Goal: Information Seeking & Learning: Learn about a topic

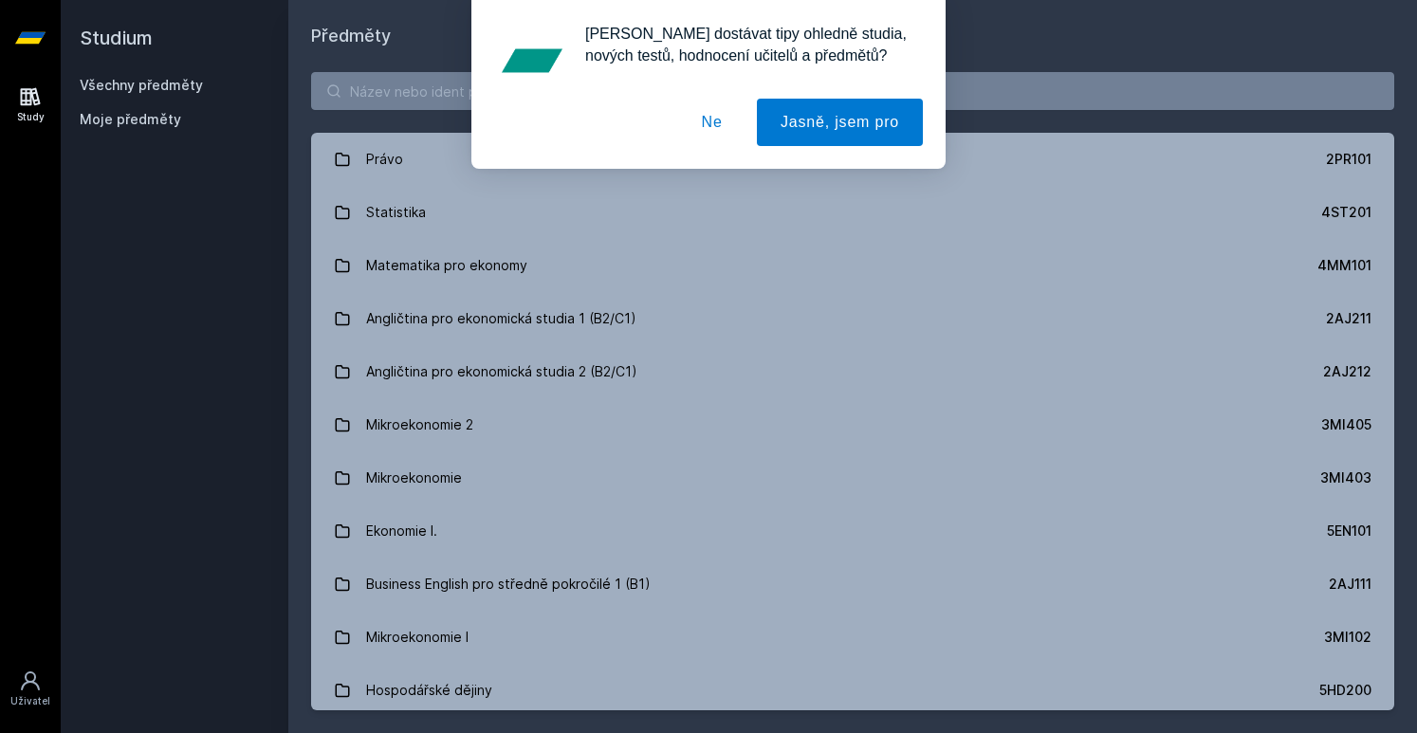
click at [725, 118] on button "Ne" at bounding box center [712, 122] width 68 height 47
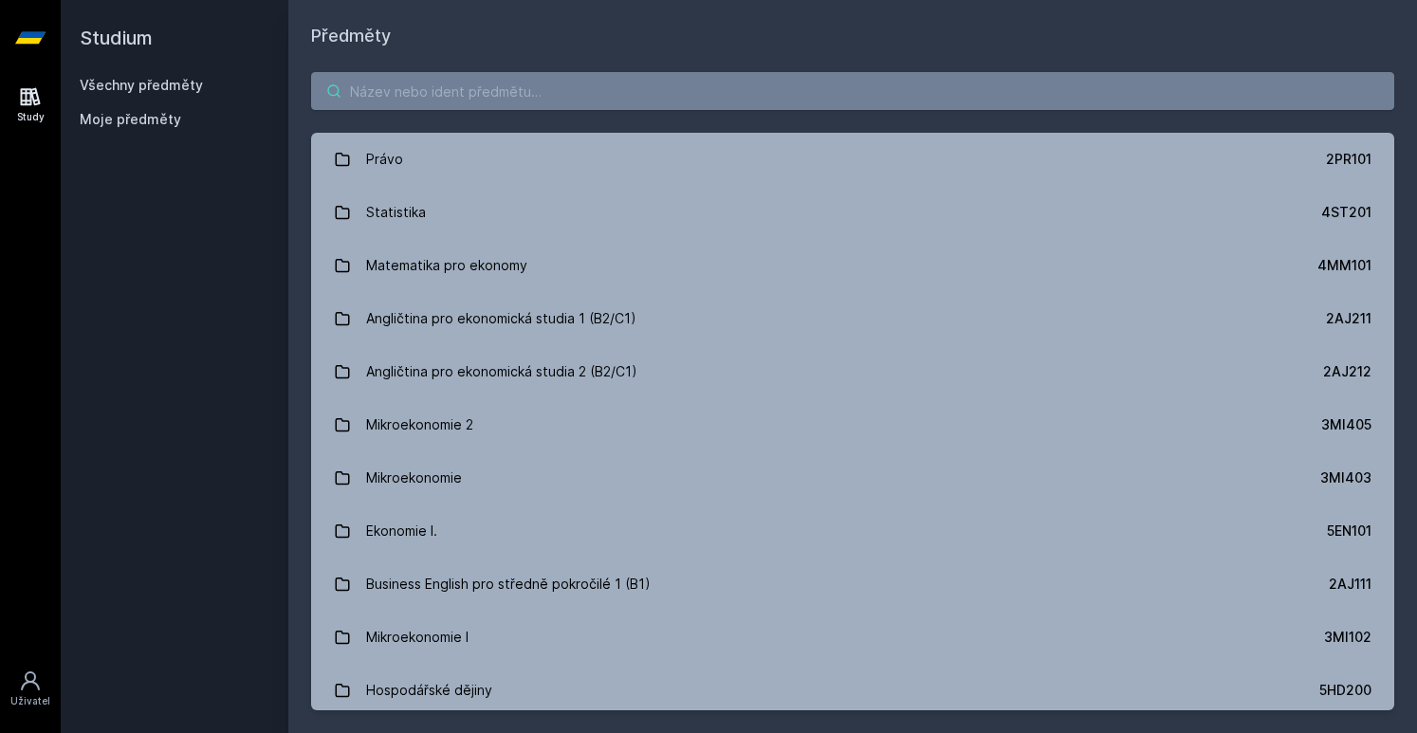
click at [610, 96] on input "search" at bounding box center [852, 91] width 1083 height 38
click at [27, 31] on icon at bounding box center [30, 38] width 30 height 76
click at [26, 91] on icon at bounding box center [31, 97] width 20 height 18
click at [24, 690] on icon at bounding box center [30, 681] width 23 height 23
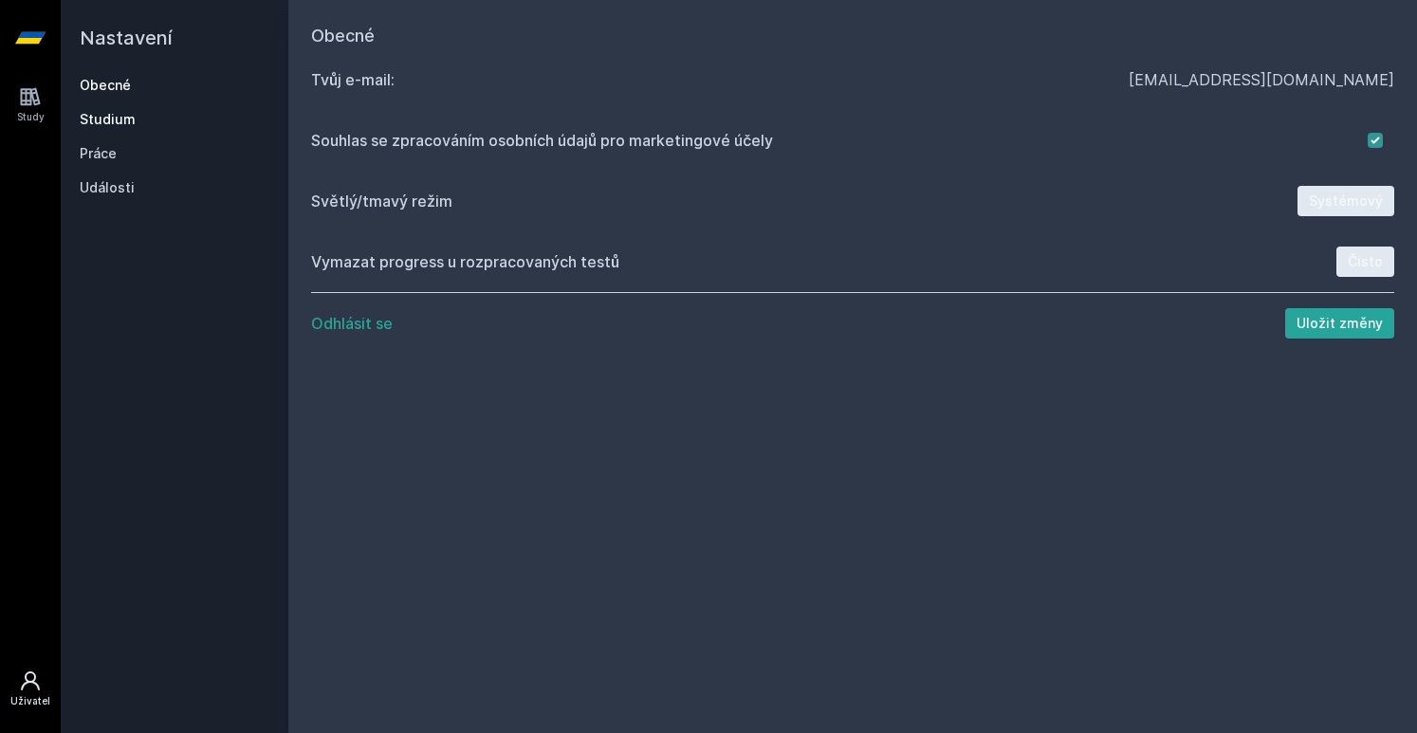
click at [121, 111] on link "Studium" at bounding box center [175, 119] width 190 height 19
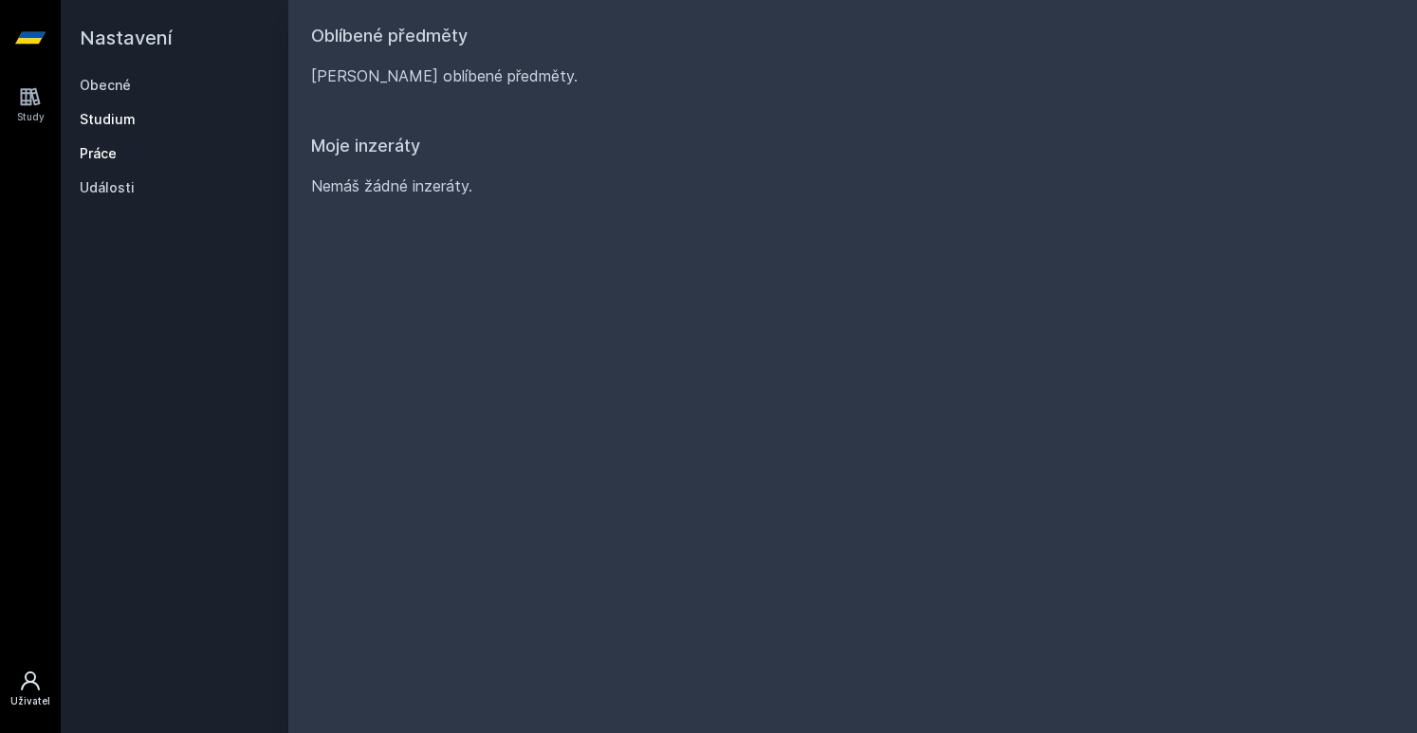
click at [105, 155] on link "Práce" at bounding box center [175, 153] width 190 height 19
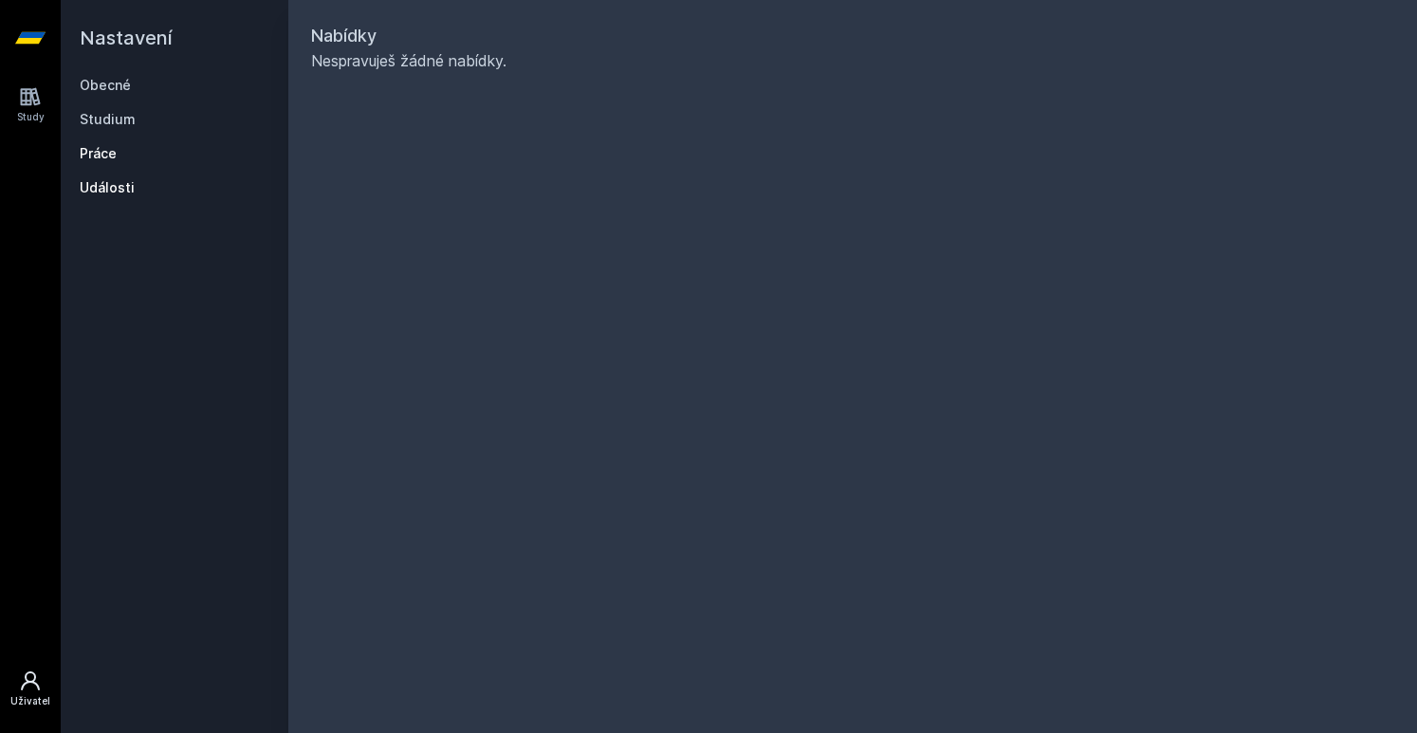
click at [108, 187] on link "Události" at bounding box center [175, 187] width 190 height 19
click at [116, 77] on link "Obecné" at bounding box center [175, 85] width 190 height 19
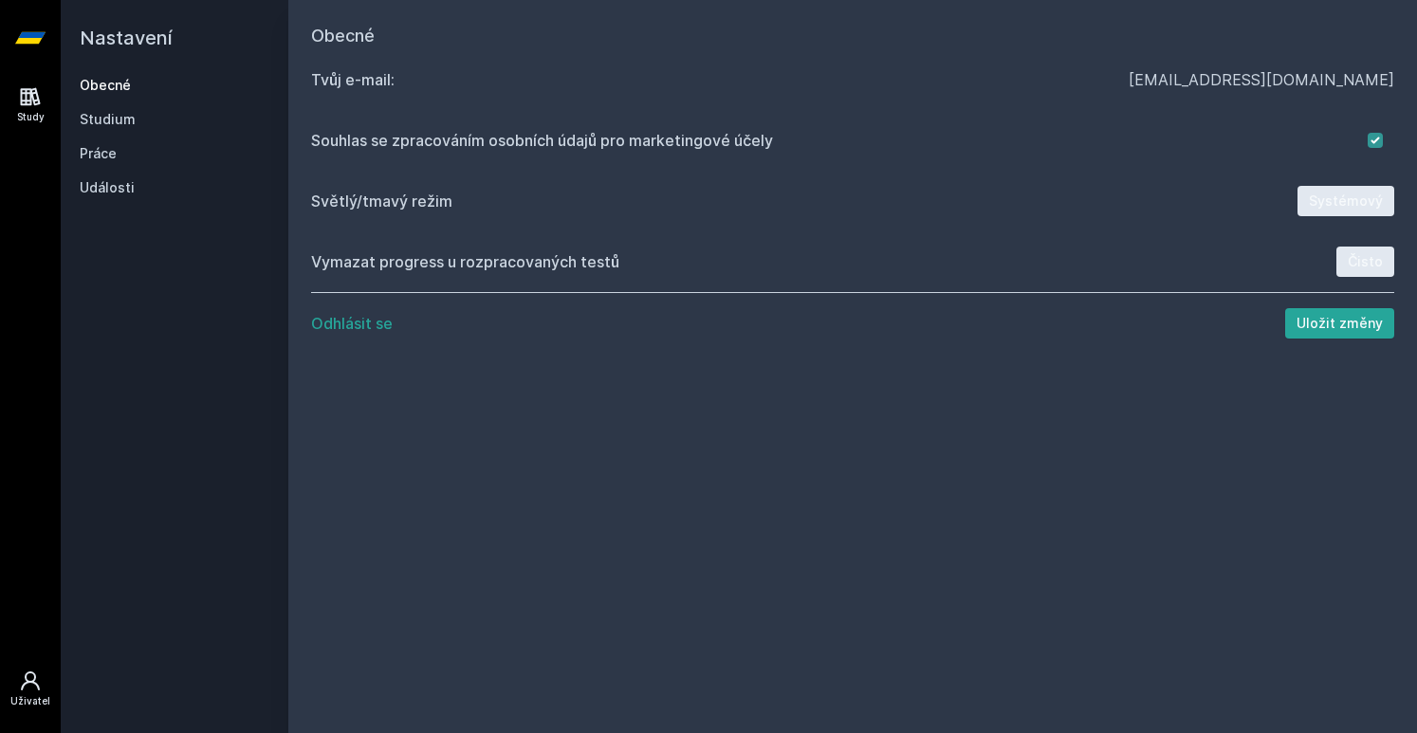
click at [34, 104] on icon at bounding box center [31, 97] width 20 height 18
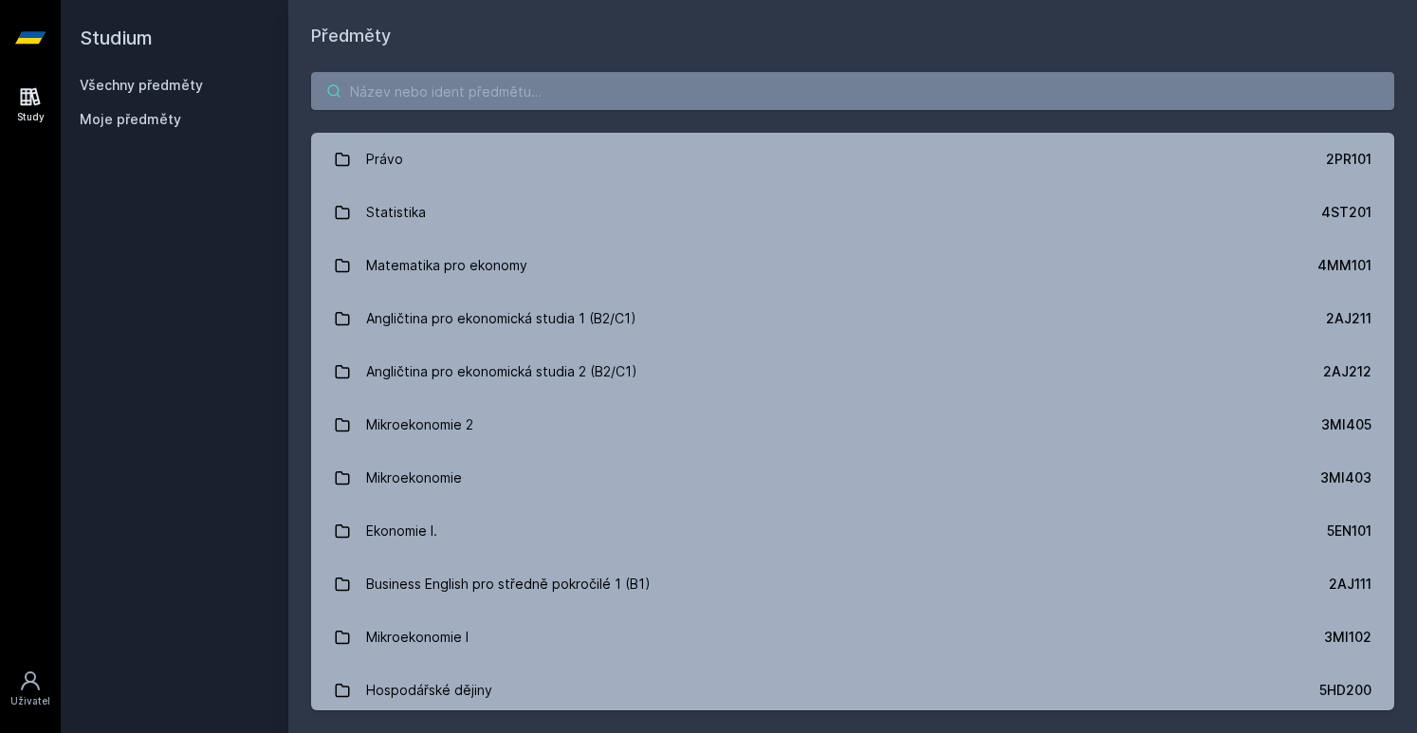
click at [524, 101] on input "search" at bounding box center [852, 91] width 1083 height 38
type input "finance podniku"
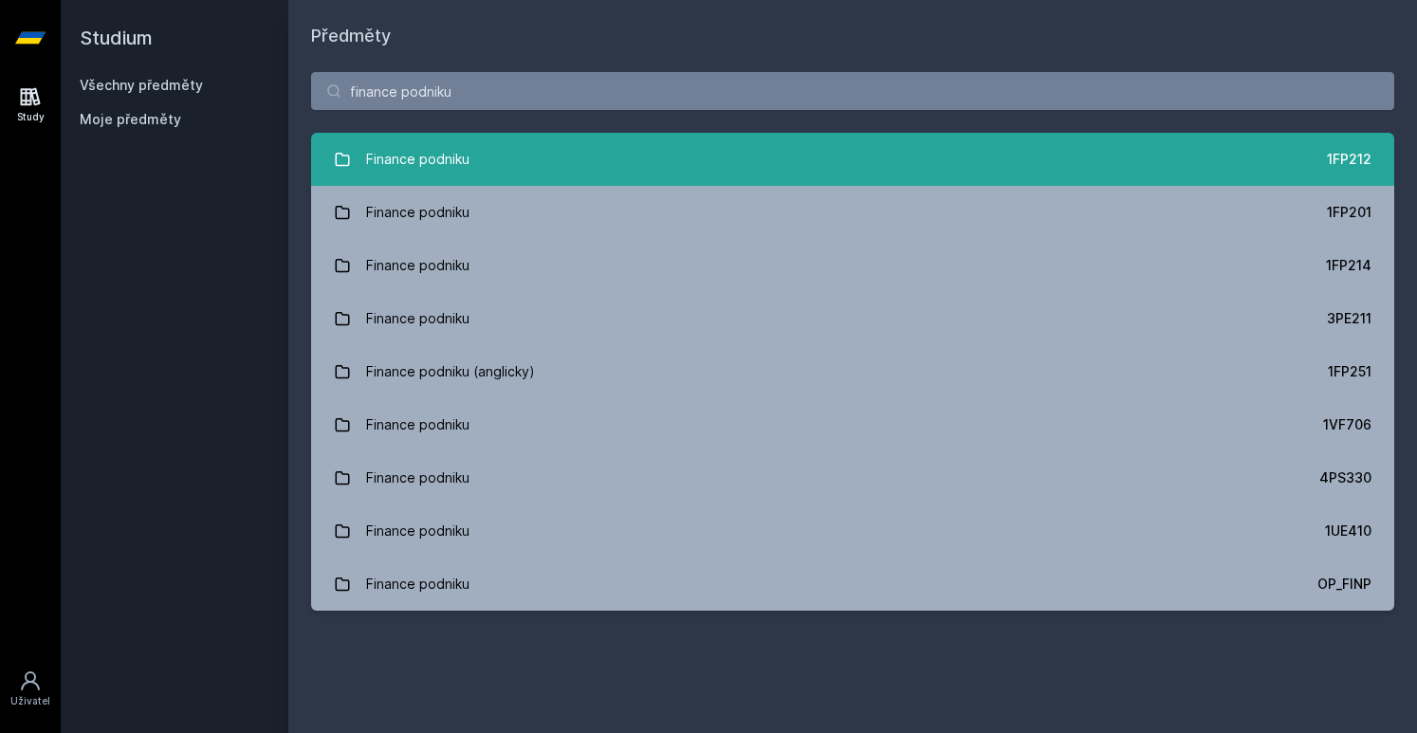
click at [914, 168] on link "Finance podniku 1FP212" at bounding box center [852, 159] width 1083 height 53
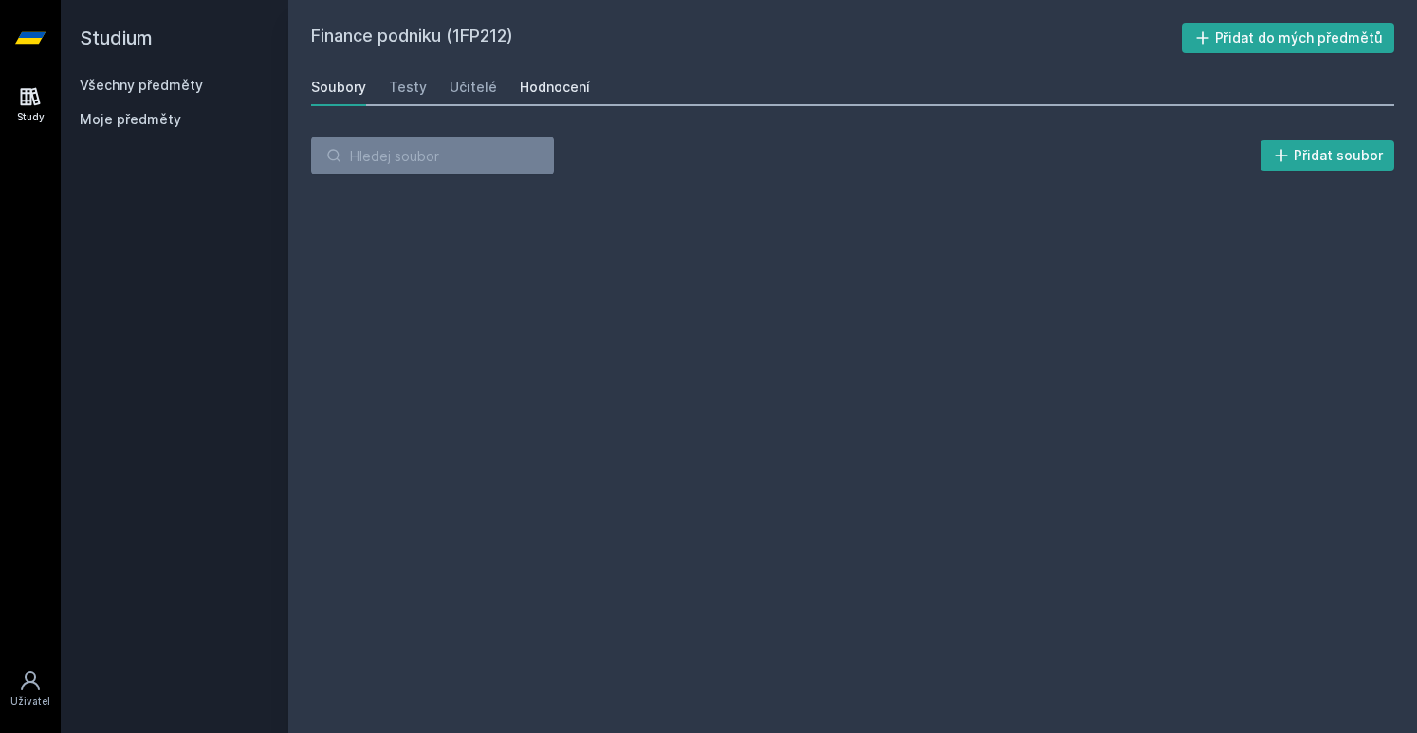
click at [554, 83] on div "Hodnocení" at bounding box center [555, 87] width 70 height 19
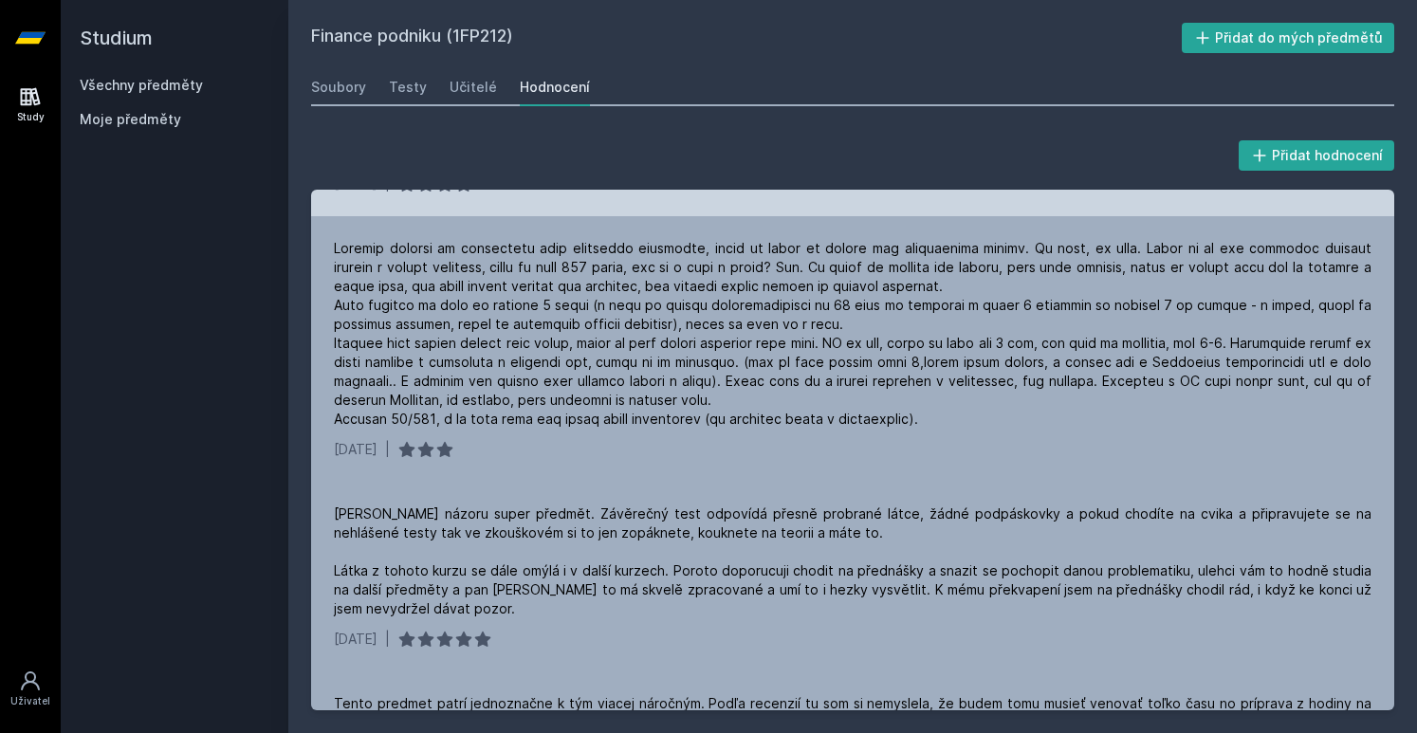
scroll to position [66, 0]
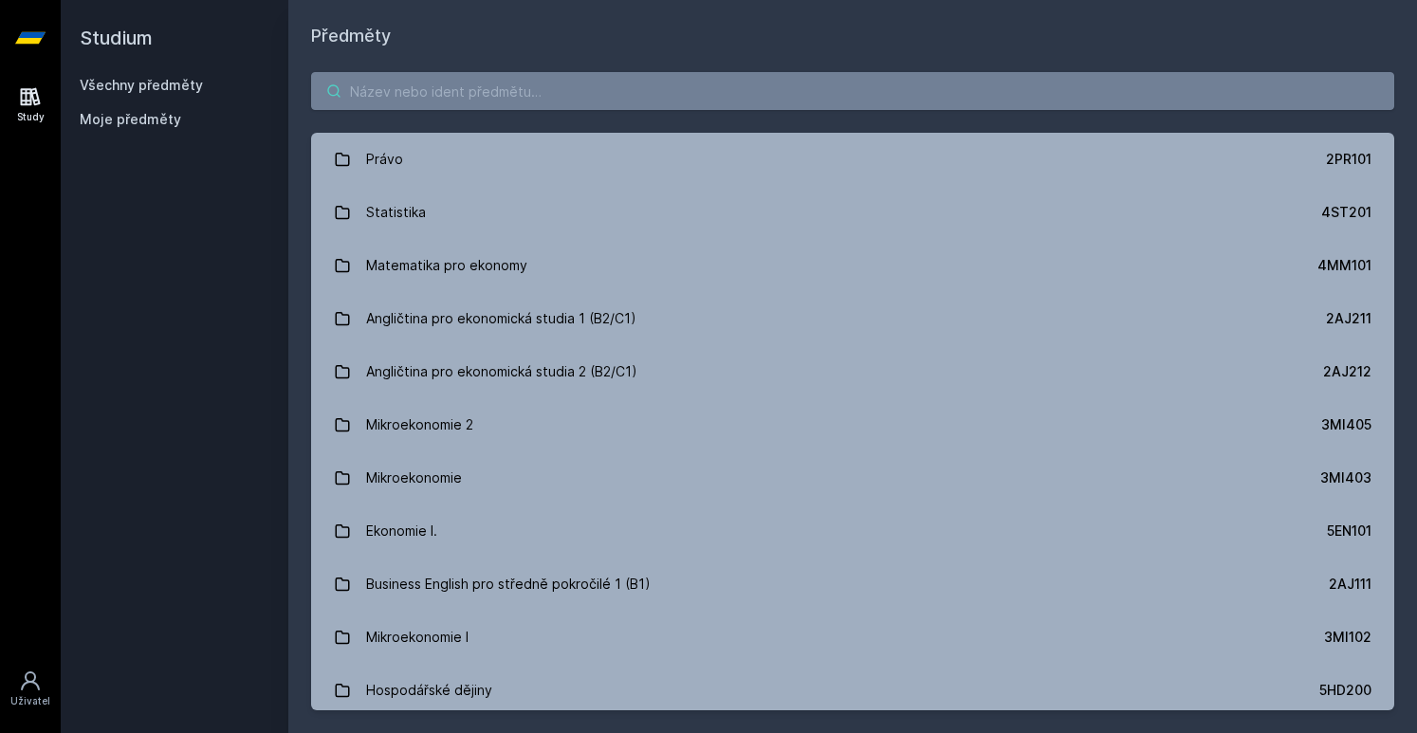
click at [554, 107] on input "search" at bounding box center [852, 91] width 1083 height 38
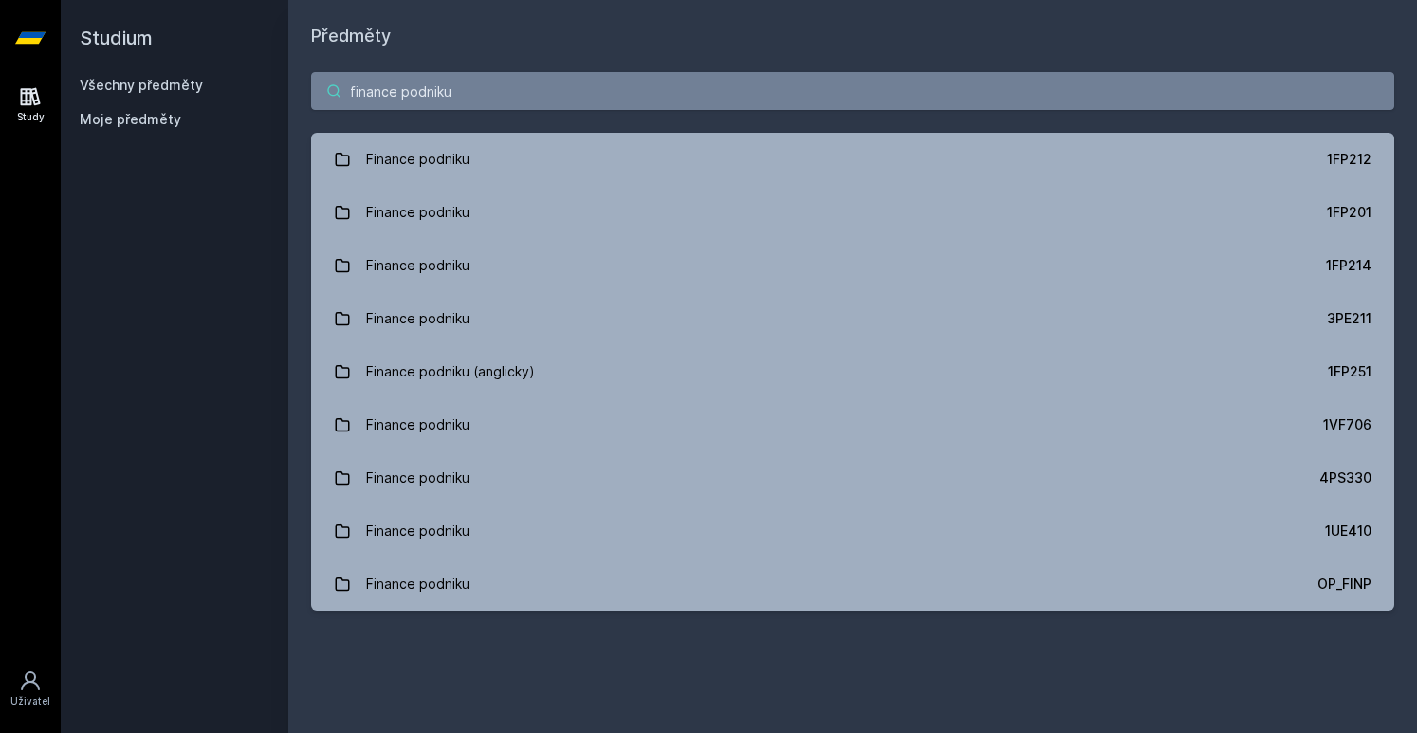
type input "finance podniku"
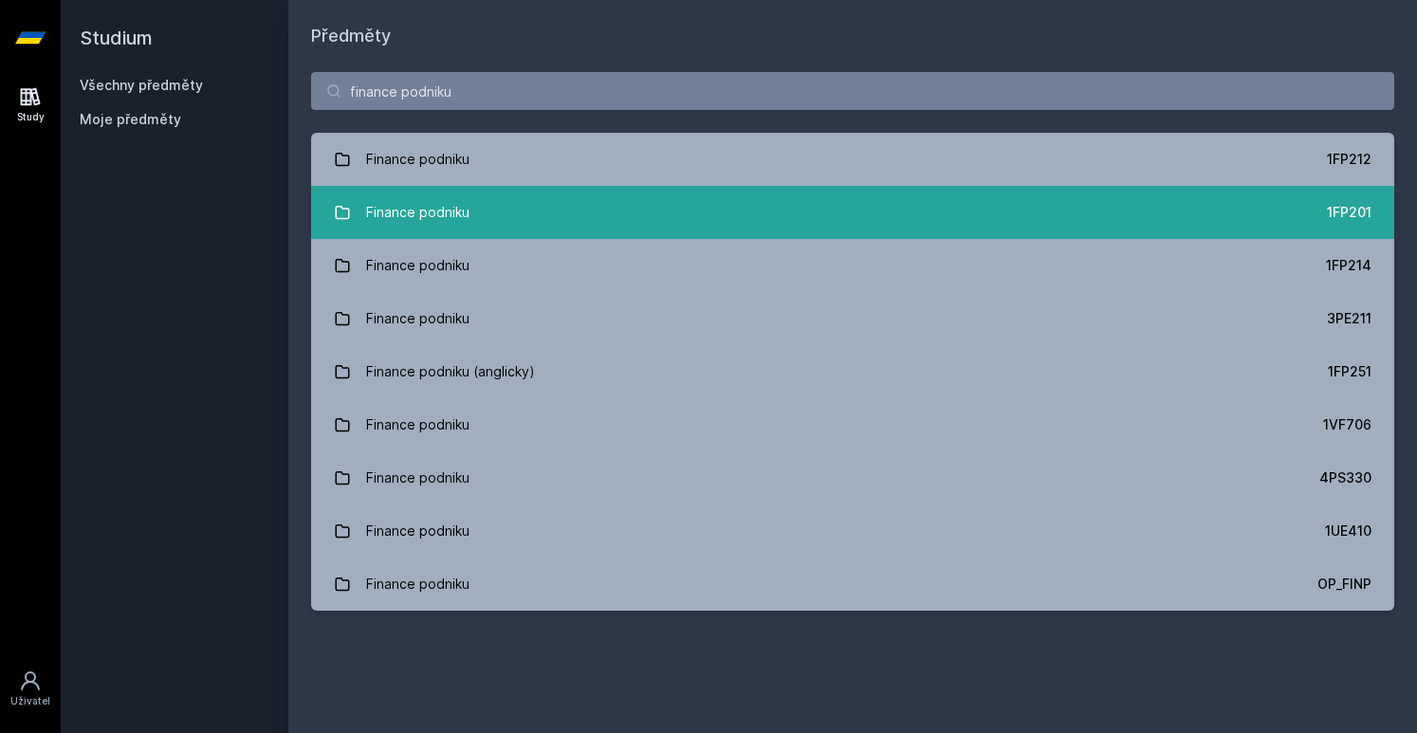
click at [1345, 228] on link "Finance podniku 1FP201" at bounding box center [852, 212] width 1083 height 53
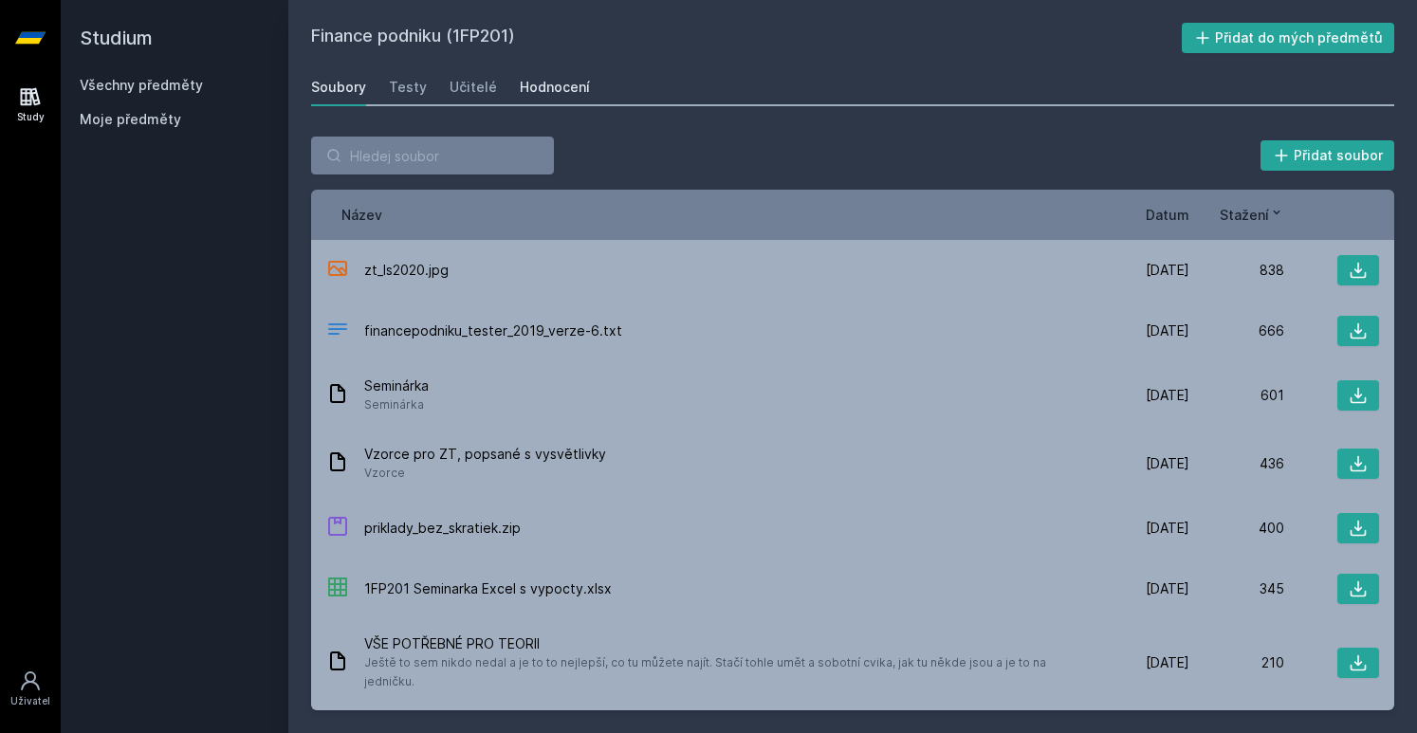
click at [557, 83] on div "Hodnocení" at bounding box center [555, 87] width 70 height 19
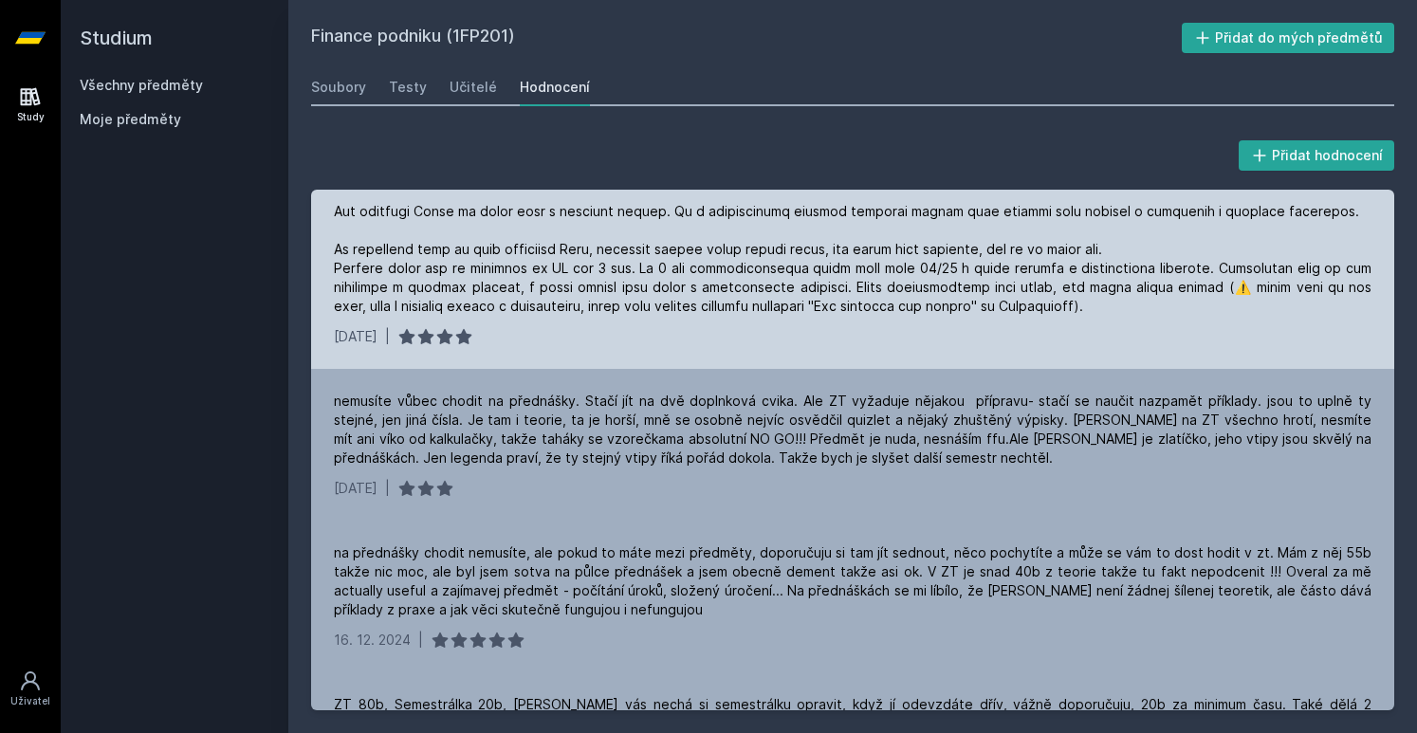
scroll to position [109, 0]
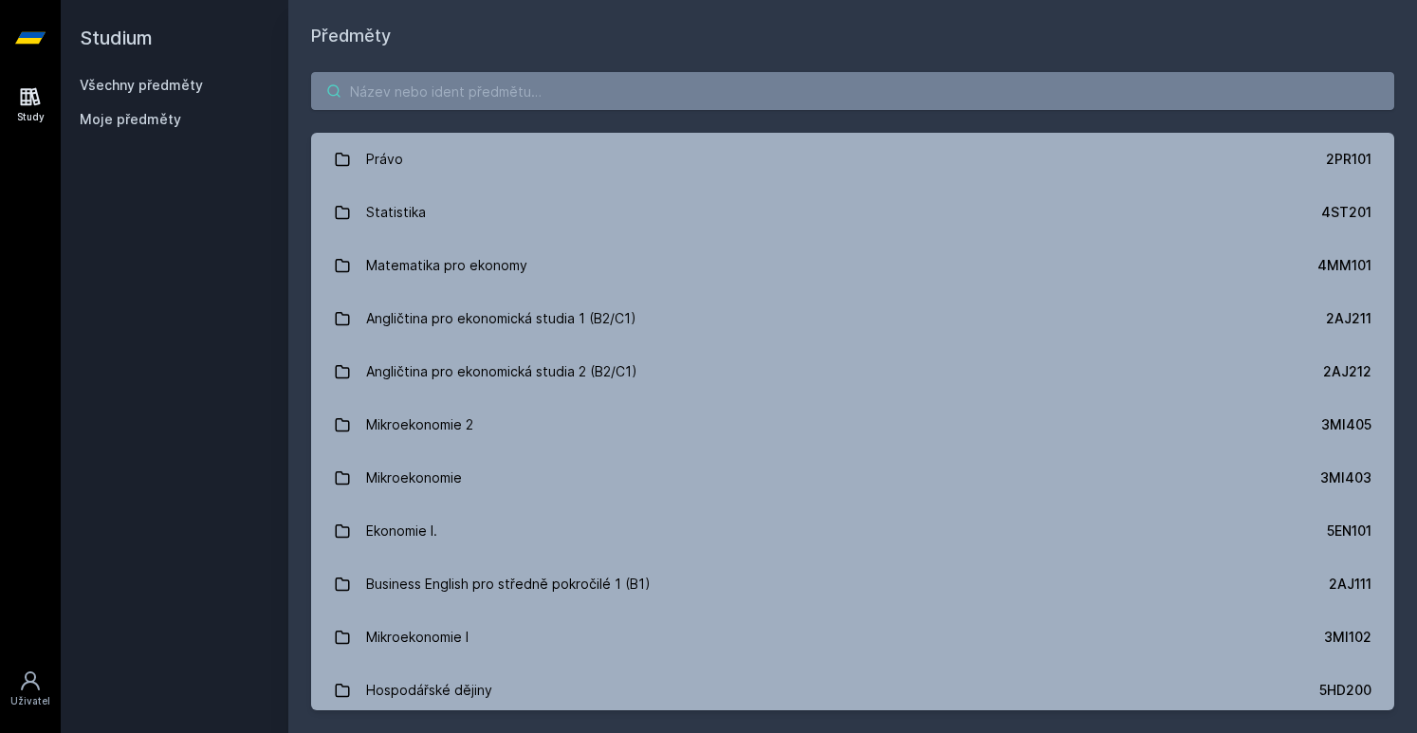
click at [442, 98] on input "search" at bounding box center [852, 91] width 1083 height 38
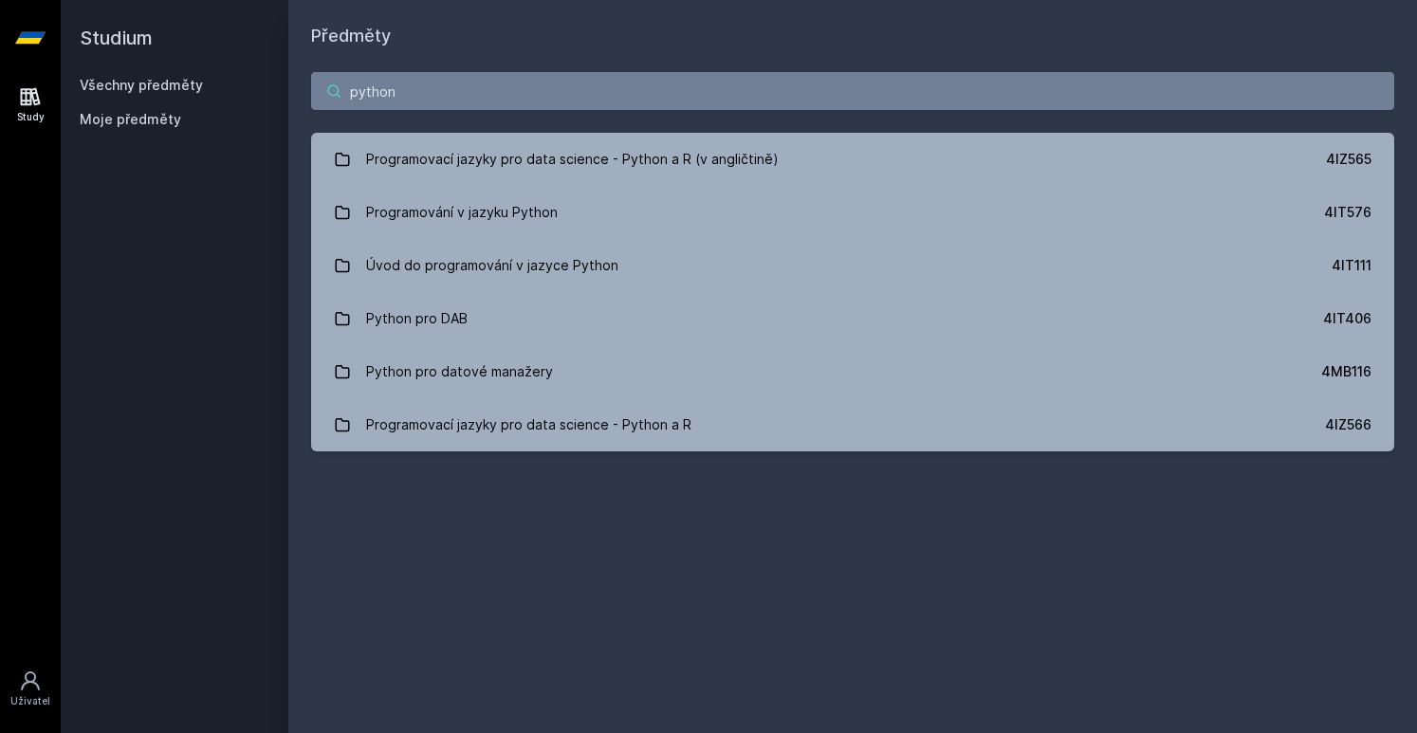
type input "python"
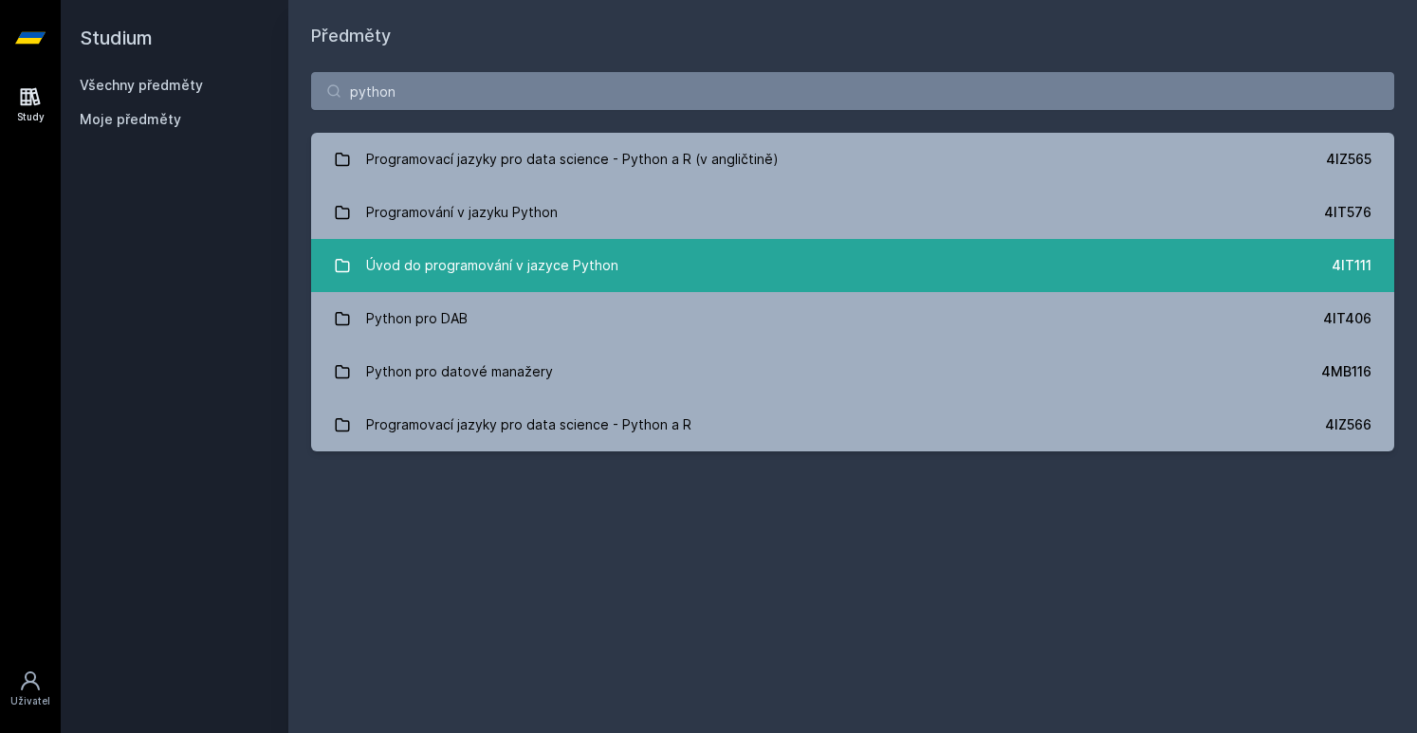
click at [668, 272] on link "Úvod do programování v jazyce Python 4IT111" at bounding box center [852, 265] width 1083 height 53
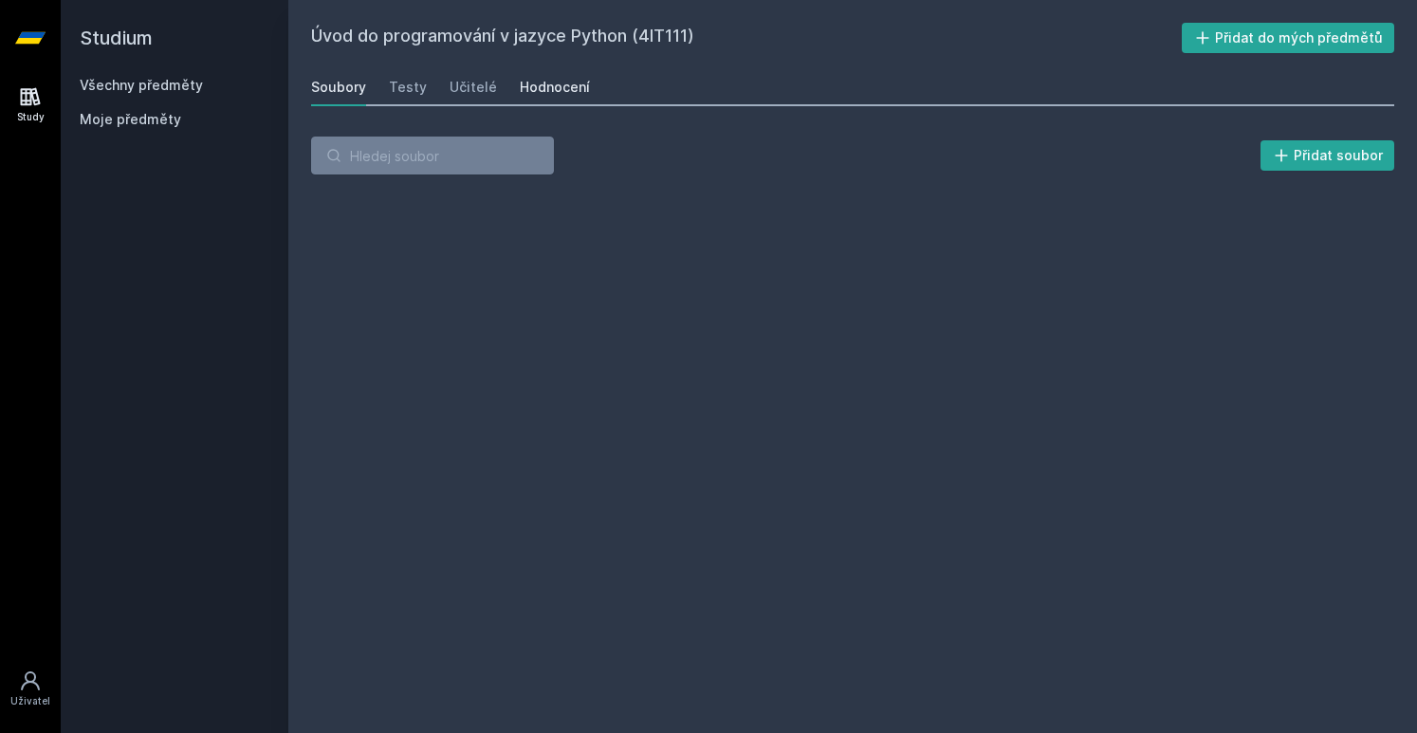
click at [532, 79] on div "Hodnocení" at bounding box center [555, 87] width 70 height 19
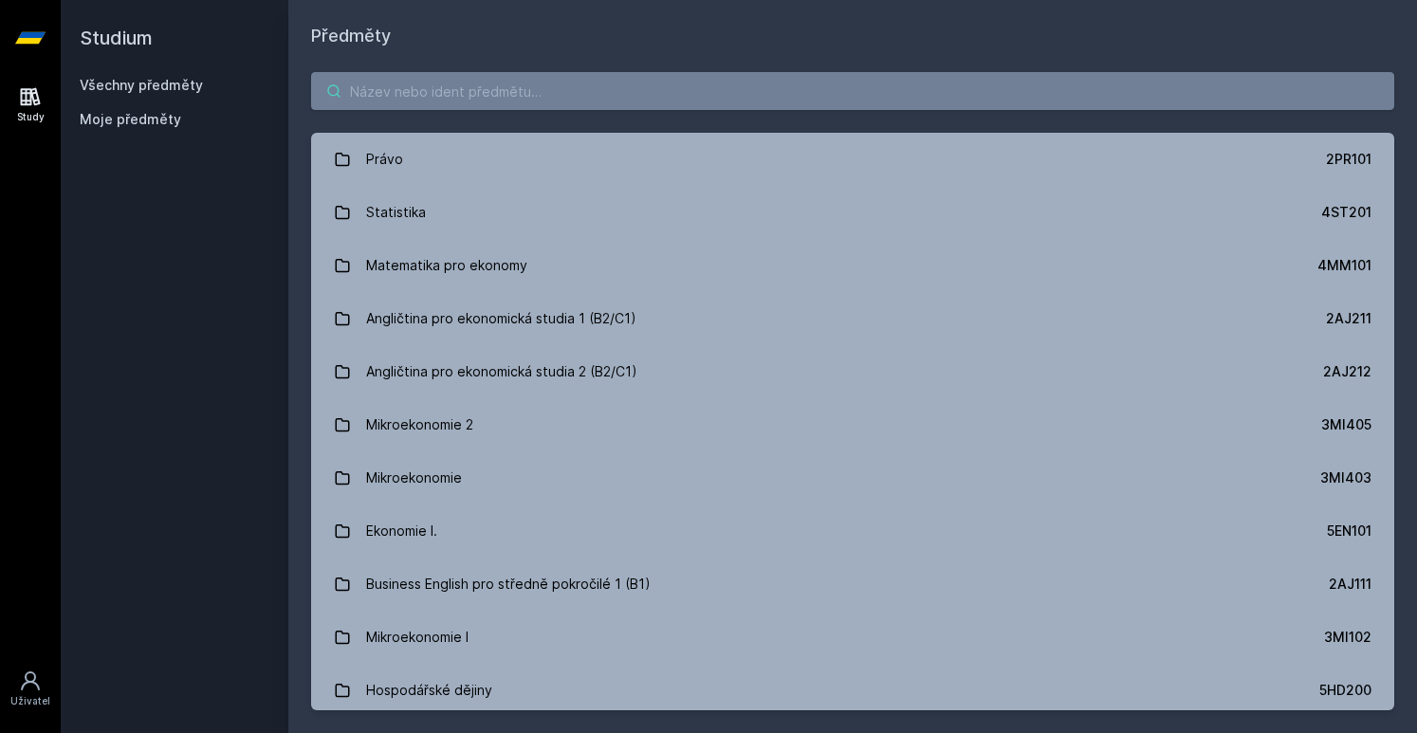
click at [432, 98] on input "search" at bounding box center [852, 91] width 1083 height 38
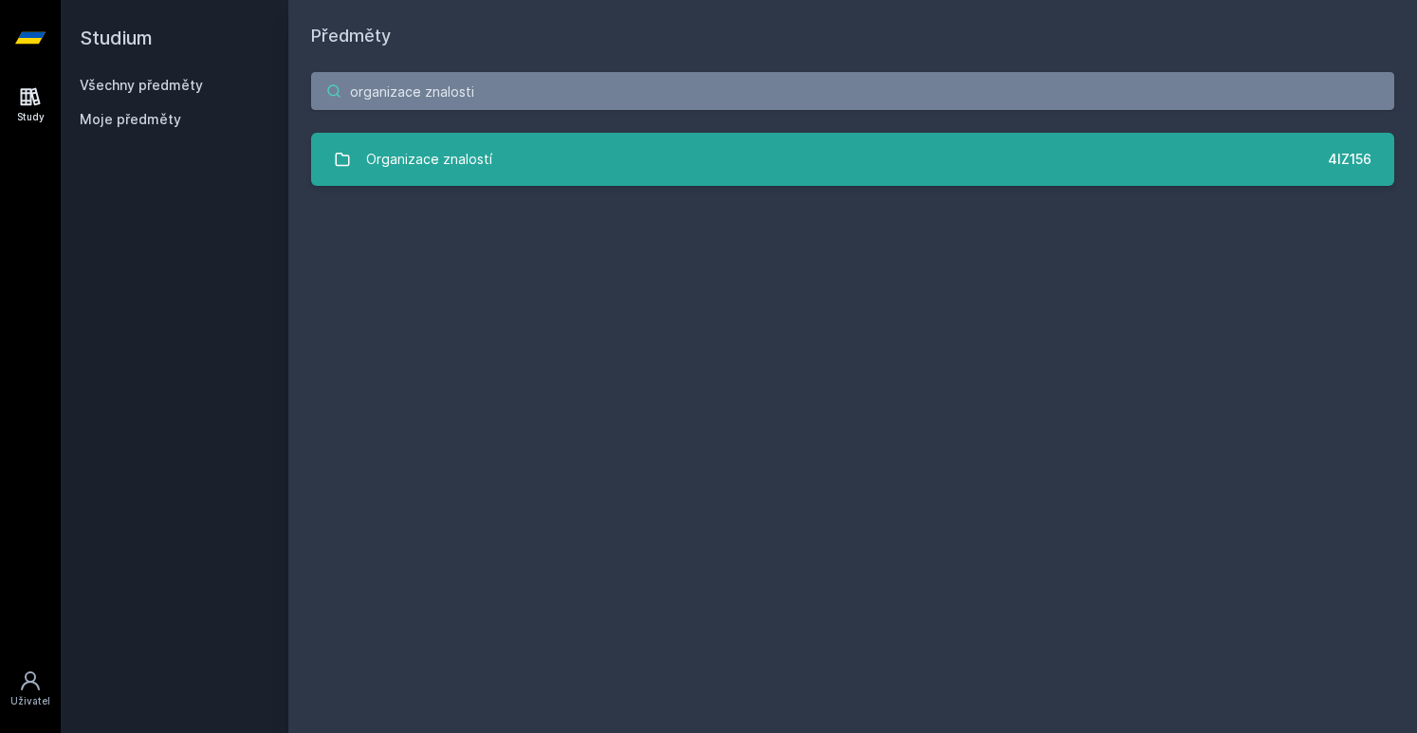
type input "organizace znalosti"
click at [561, 174] on link "Organizace znalostí 4IZ156" at bounding box center [852, 159] width 1083 height 53
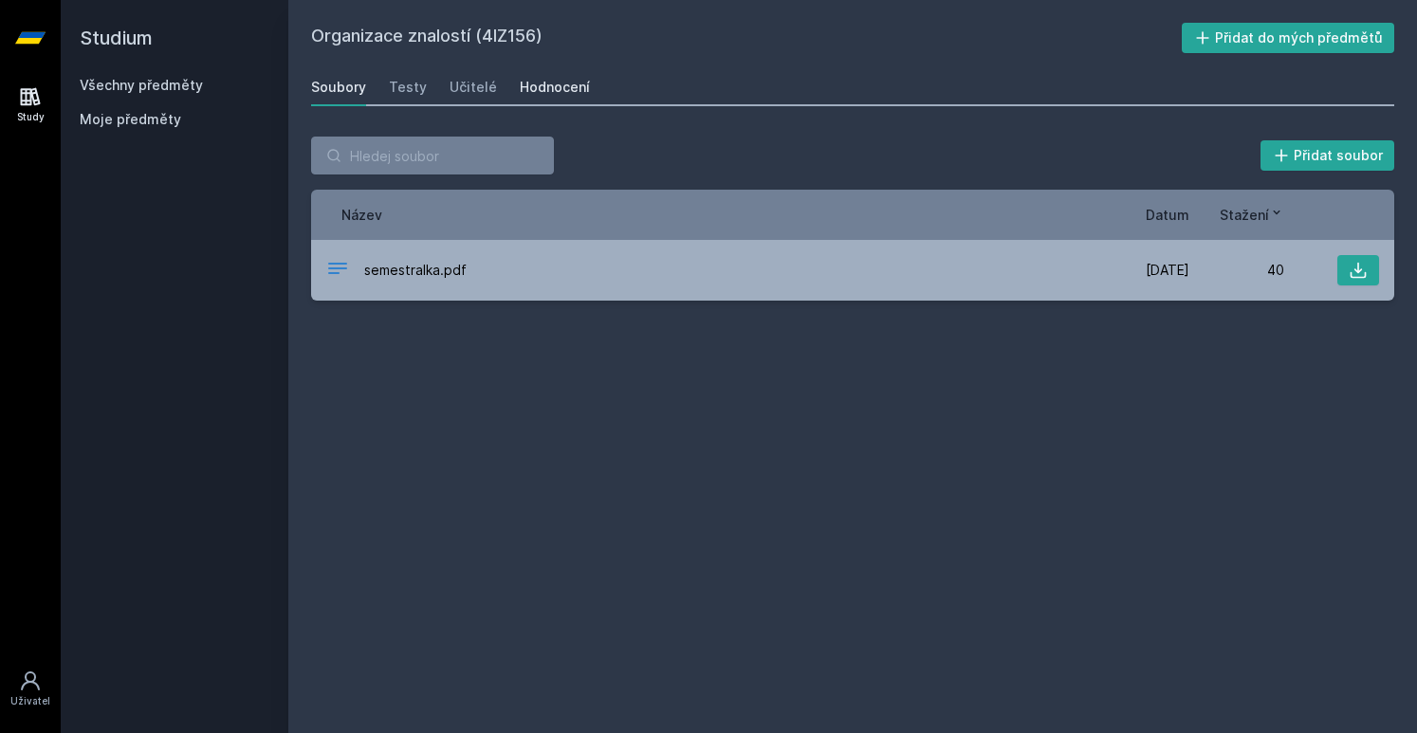
click at [527, 90] on div "Hodnocení" at bounding box center [555, 87] width 70 height 19
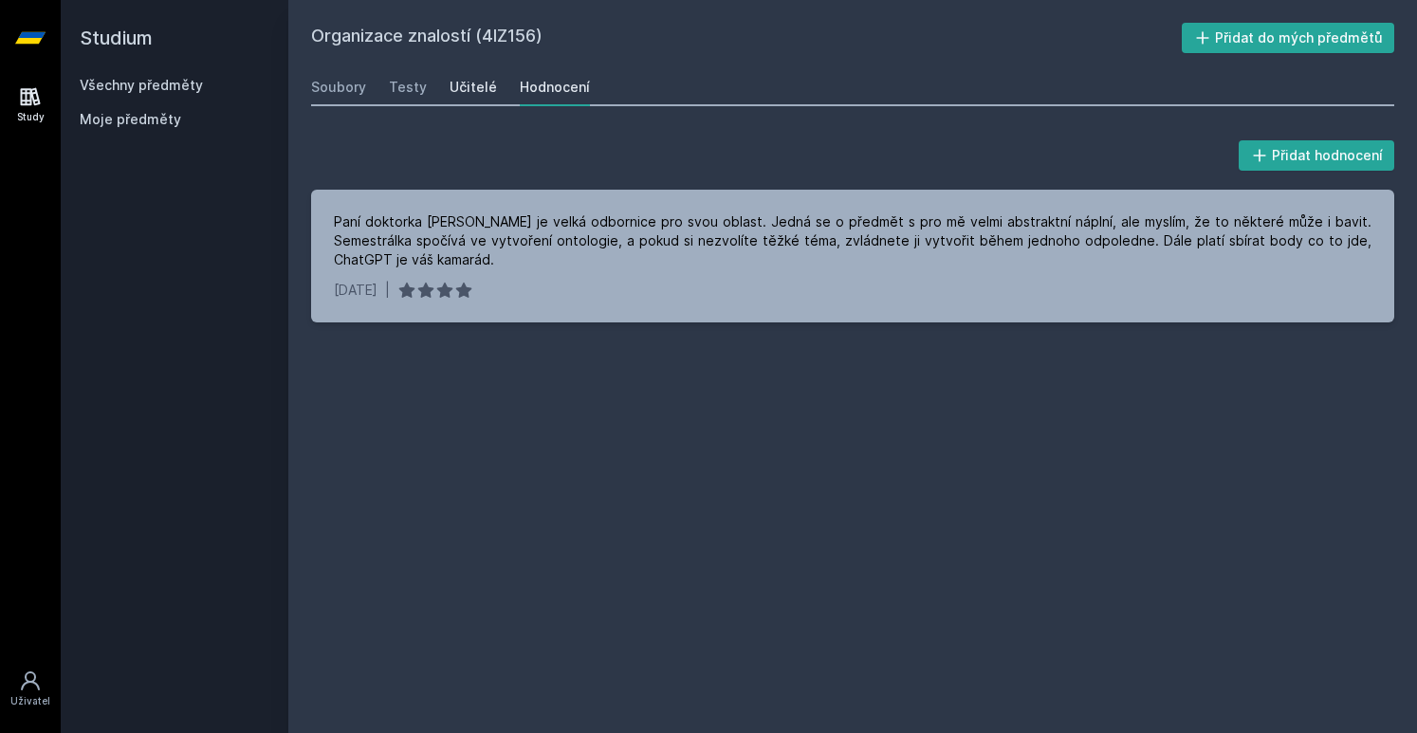
click at [457, 81] on div "Učitelé" at bounding box center [473, 87] width 47 height 19
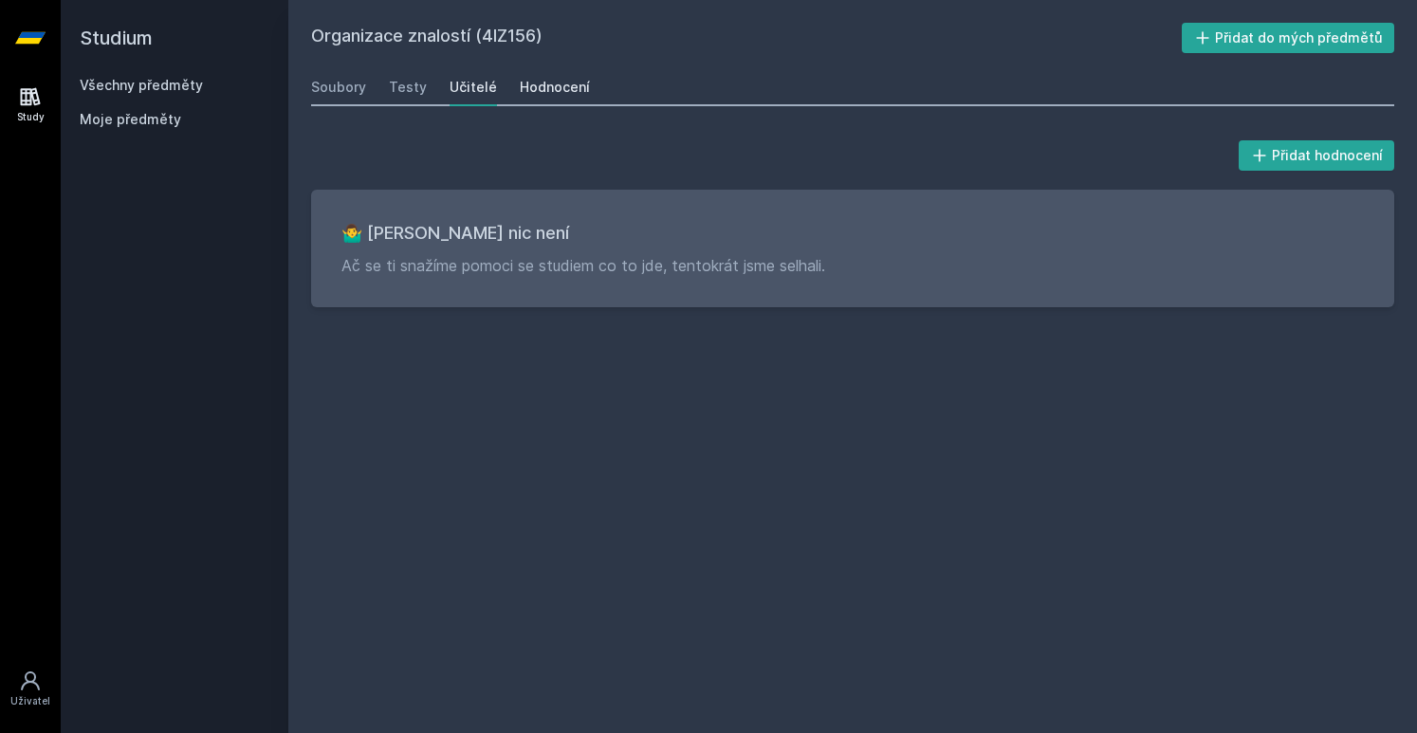
click at [554, 97] on link "Hodnocení" at bounding box center [555, 87] width 70 height 38
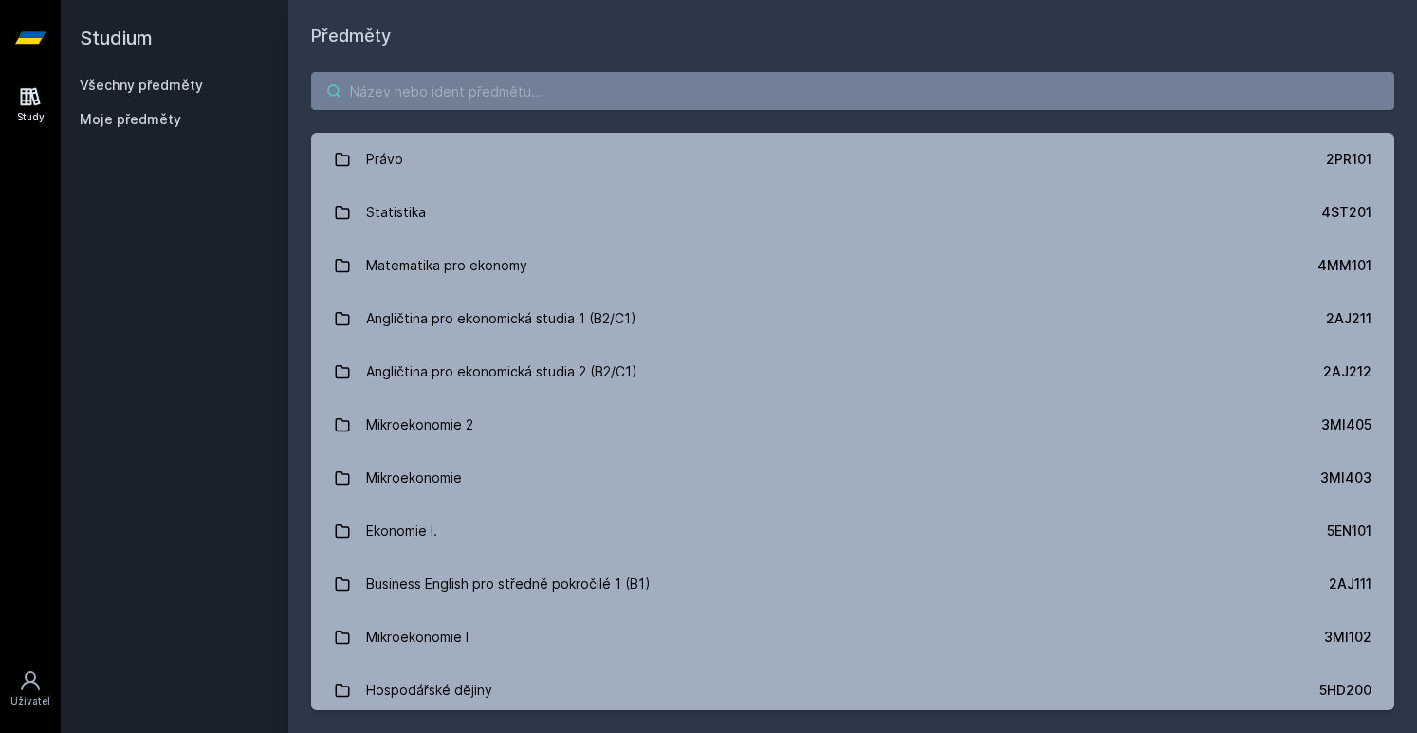
click at [410, 84] on input "search" at bounding box center [852, 91] width 1083 height 38
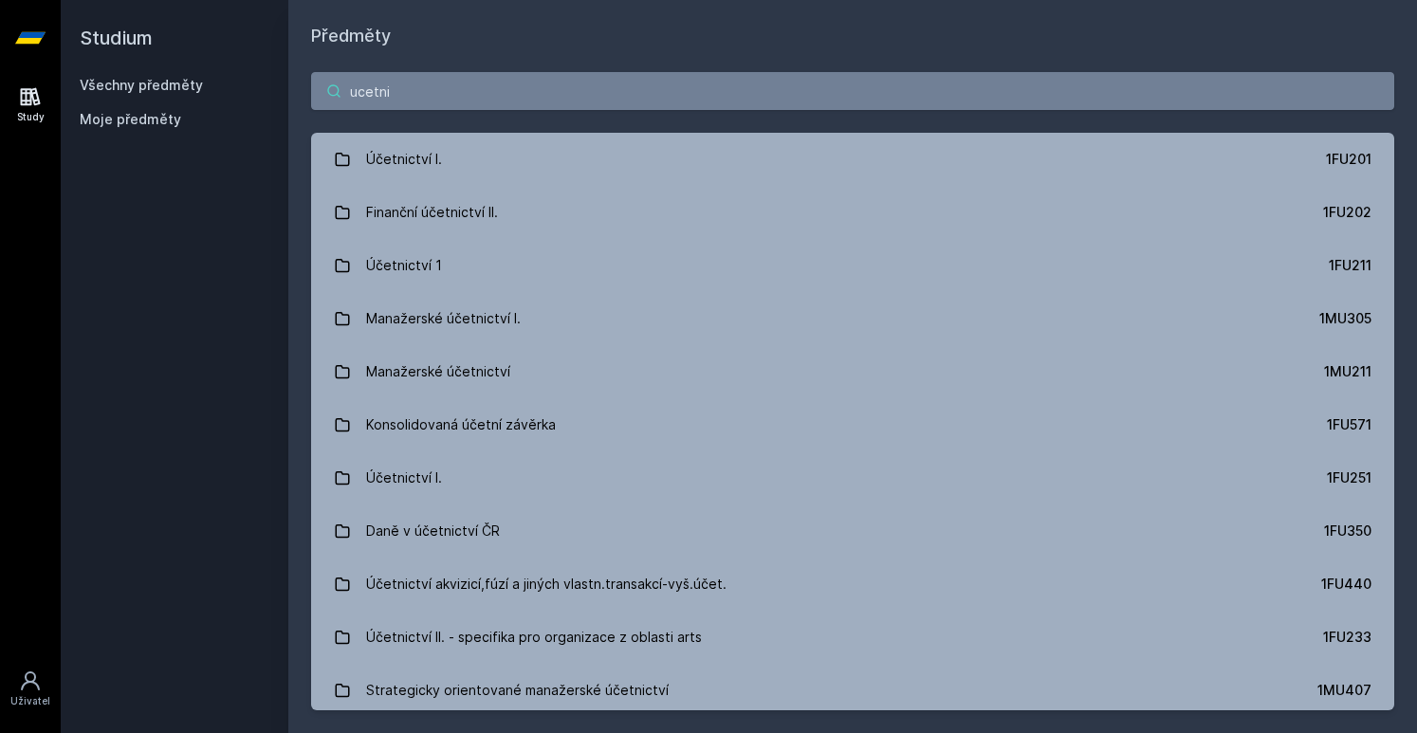
type input "ucetni"
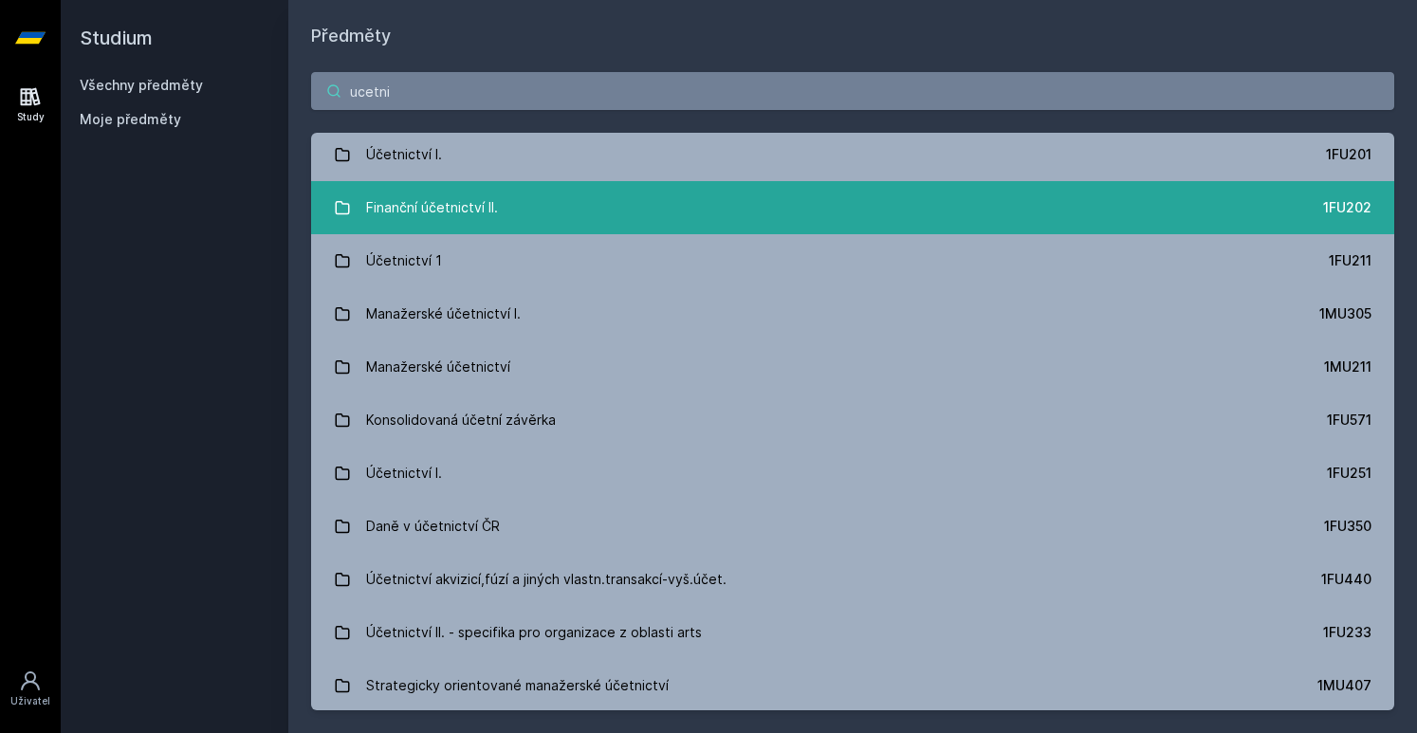
scroll to position [5, 0]
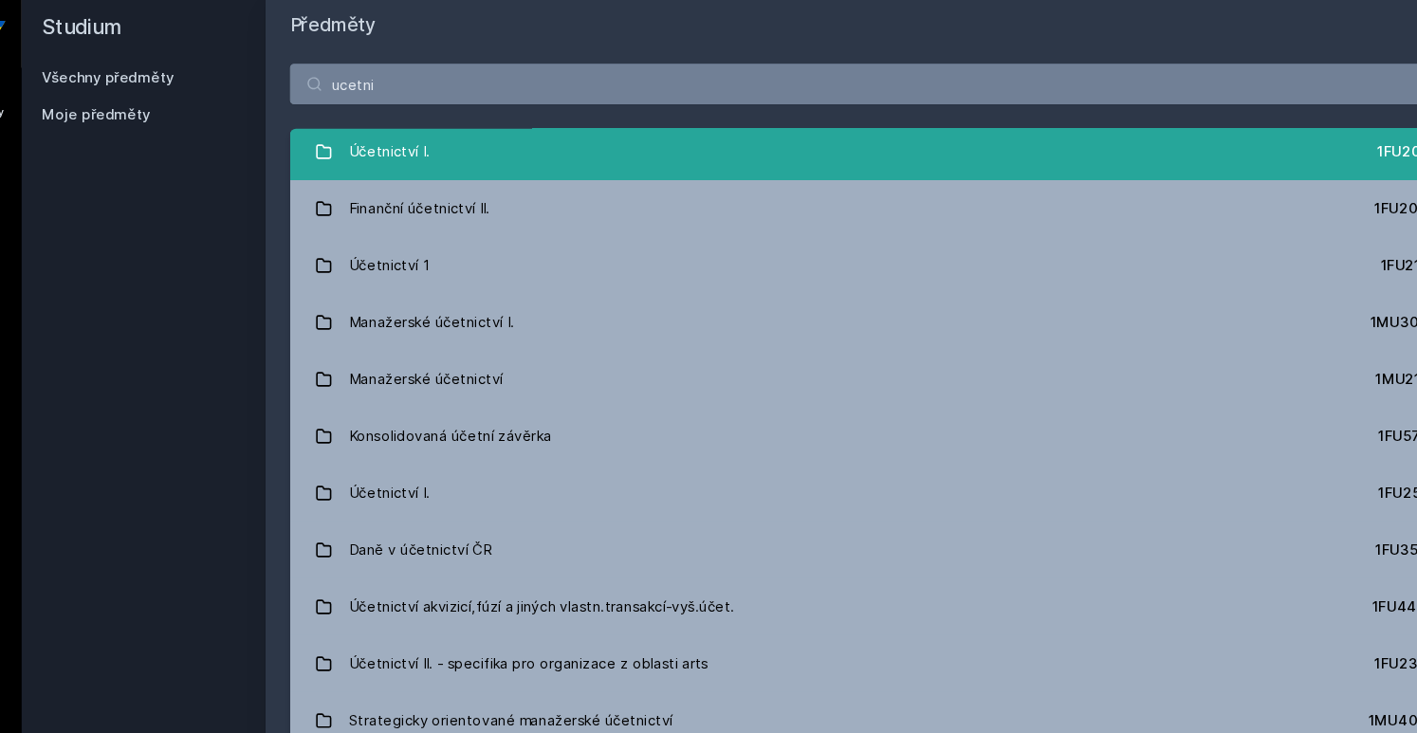
click at [600, 168] on link "Účetnictví I. 1FU201" at bounding box center [852, 154] width 1083 height 53
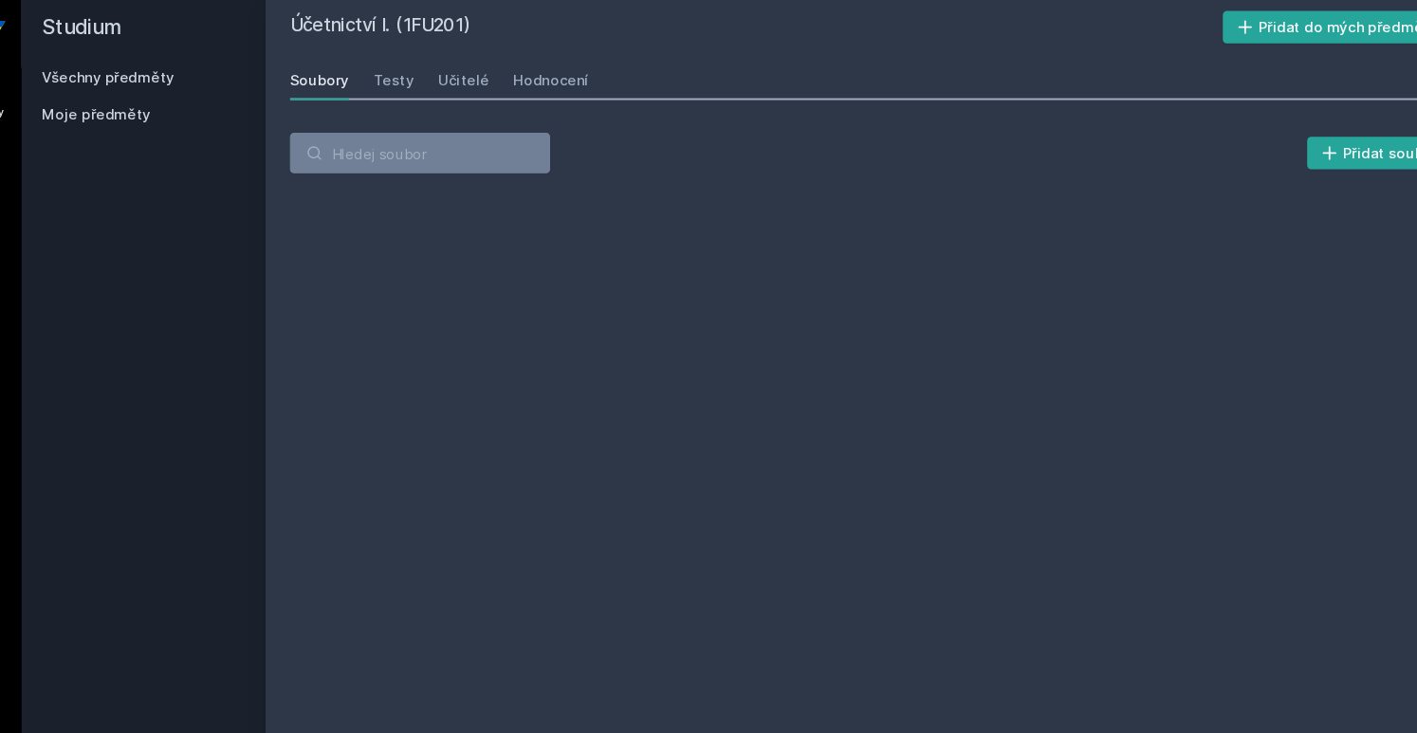
click at [600, 168] on div "Přidat soubor" at bounding box center [852, 156] width 1083 height 38
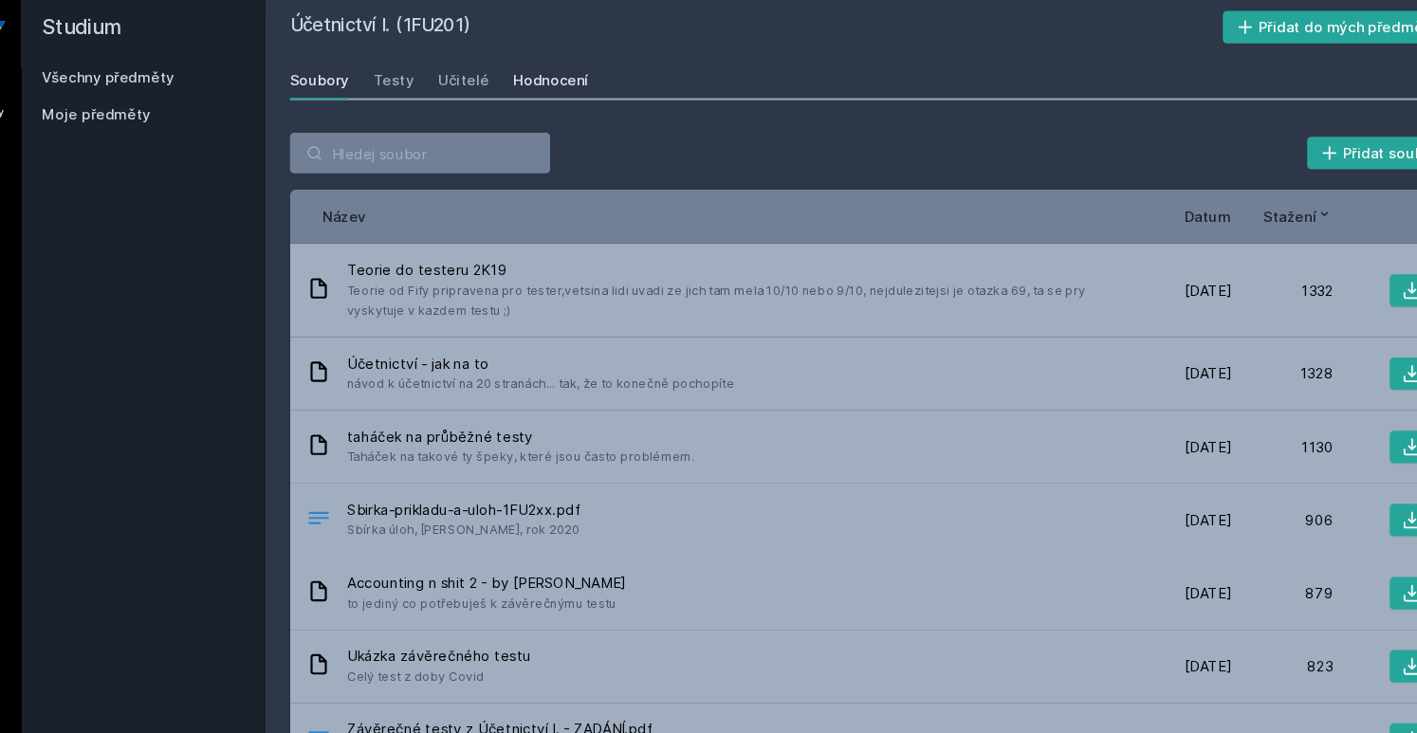
click at [550, 97] on link "Hodnocení" at bounding box center [555, 87] width 70 height 38
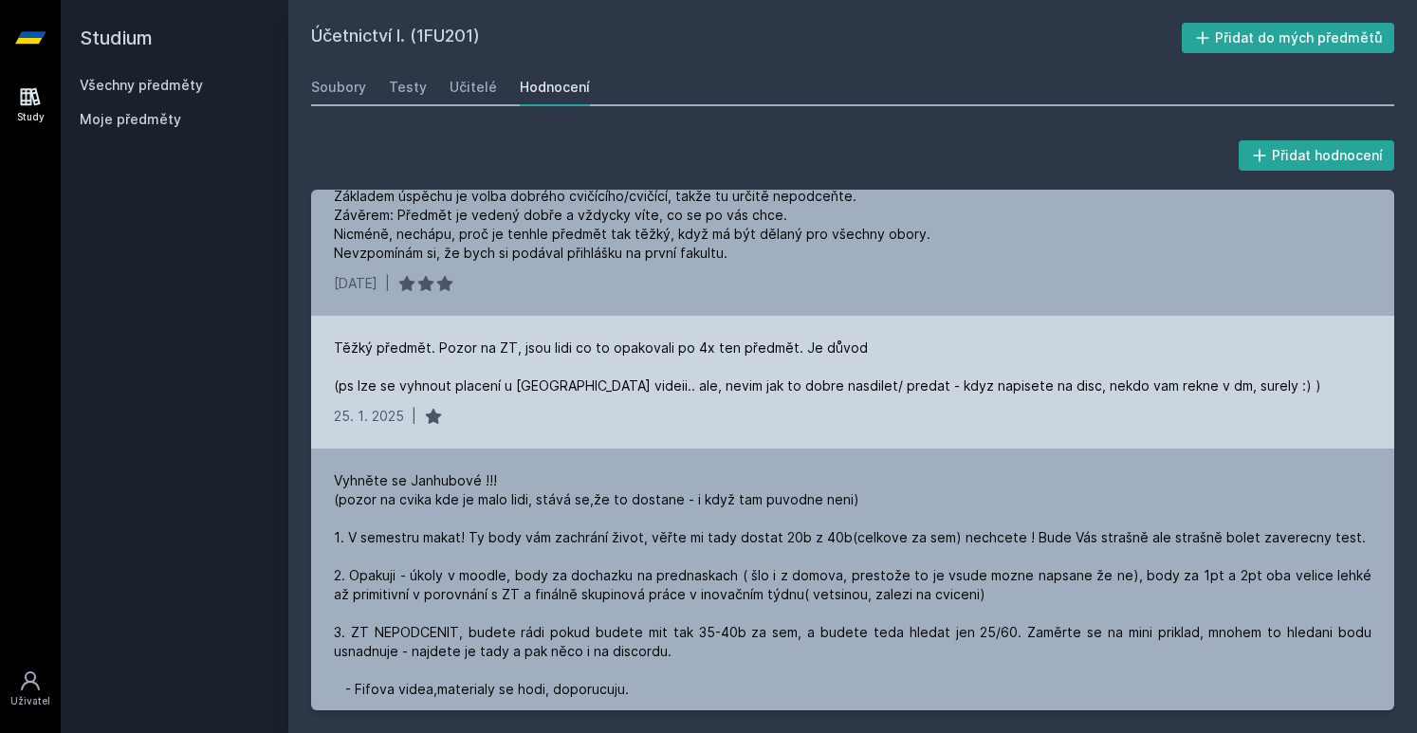
scroll to position [65, 0]
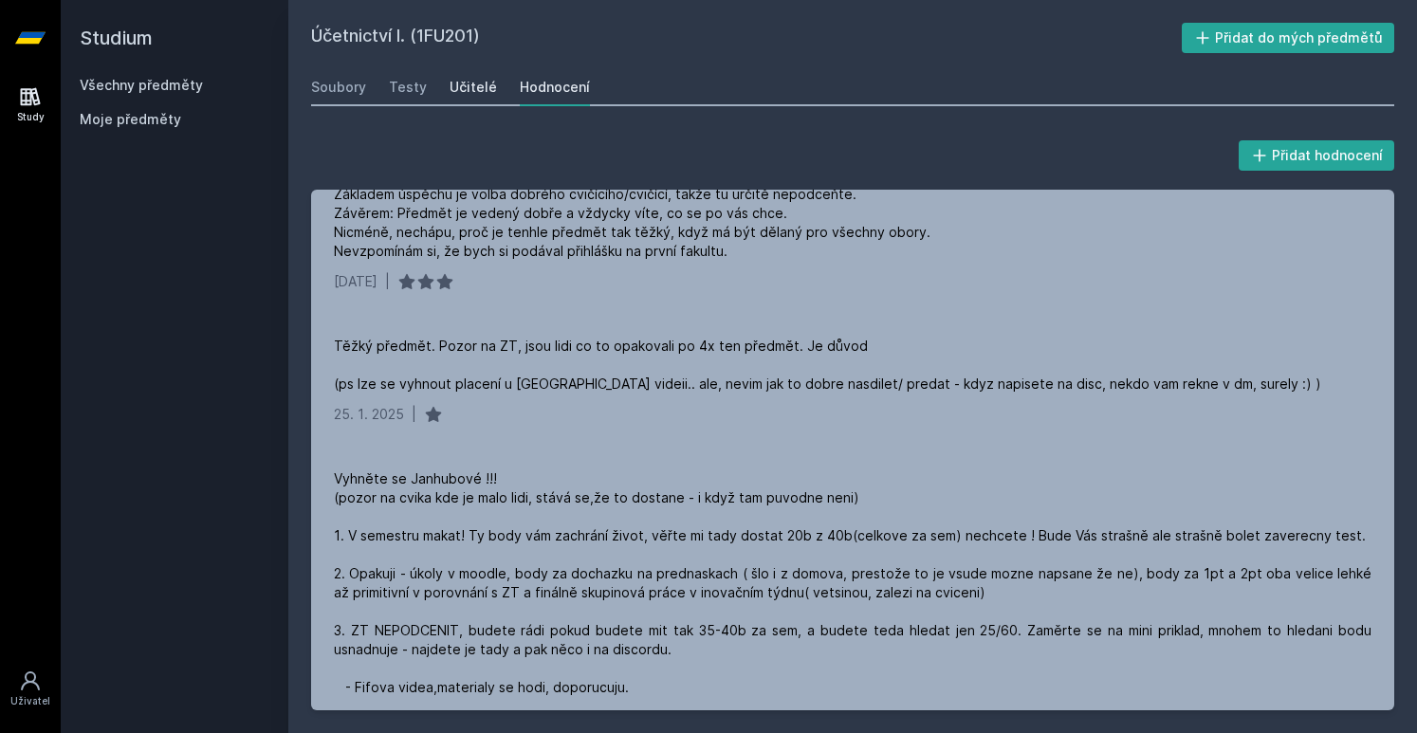
click at [461, 81] on div "Učitelé" at bounding box center [473, 87] width 47 height 19
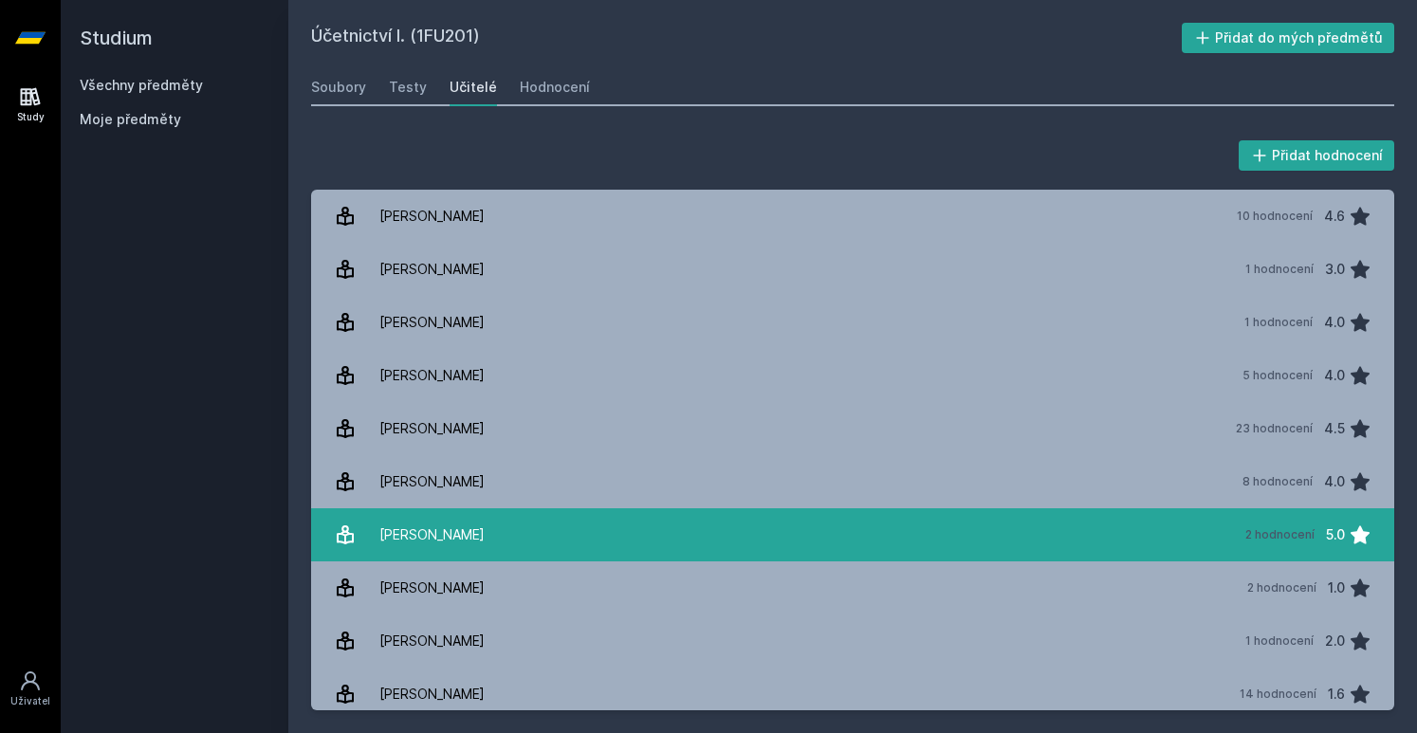
scroll to position [3185, 0]
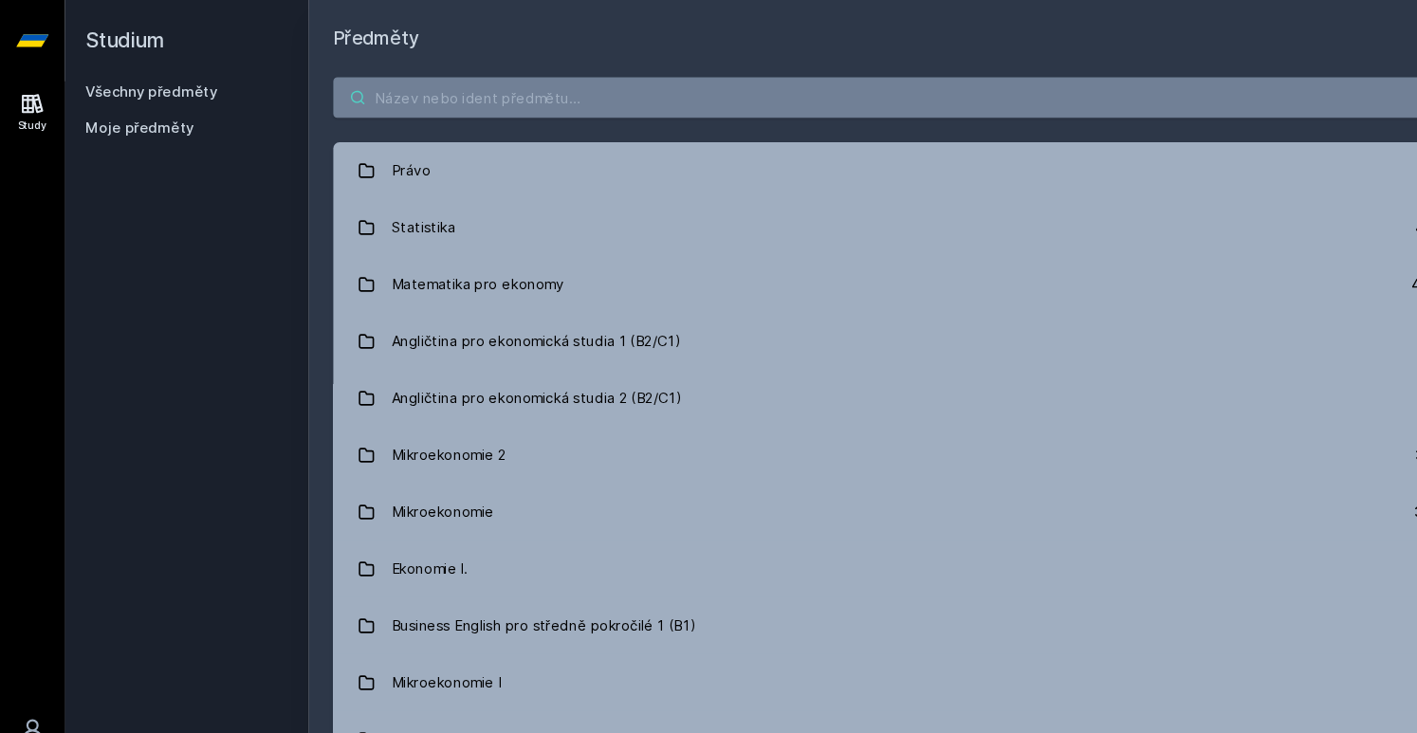
click at [457, 100] on input "search" at bounding box center [852, 91] width 1083 height 38
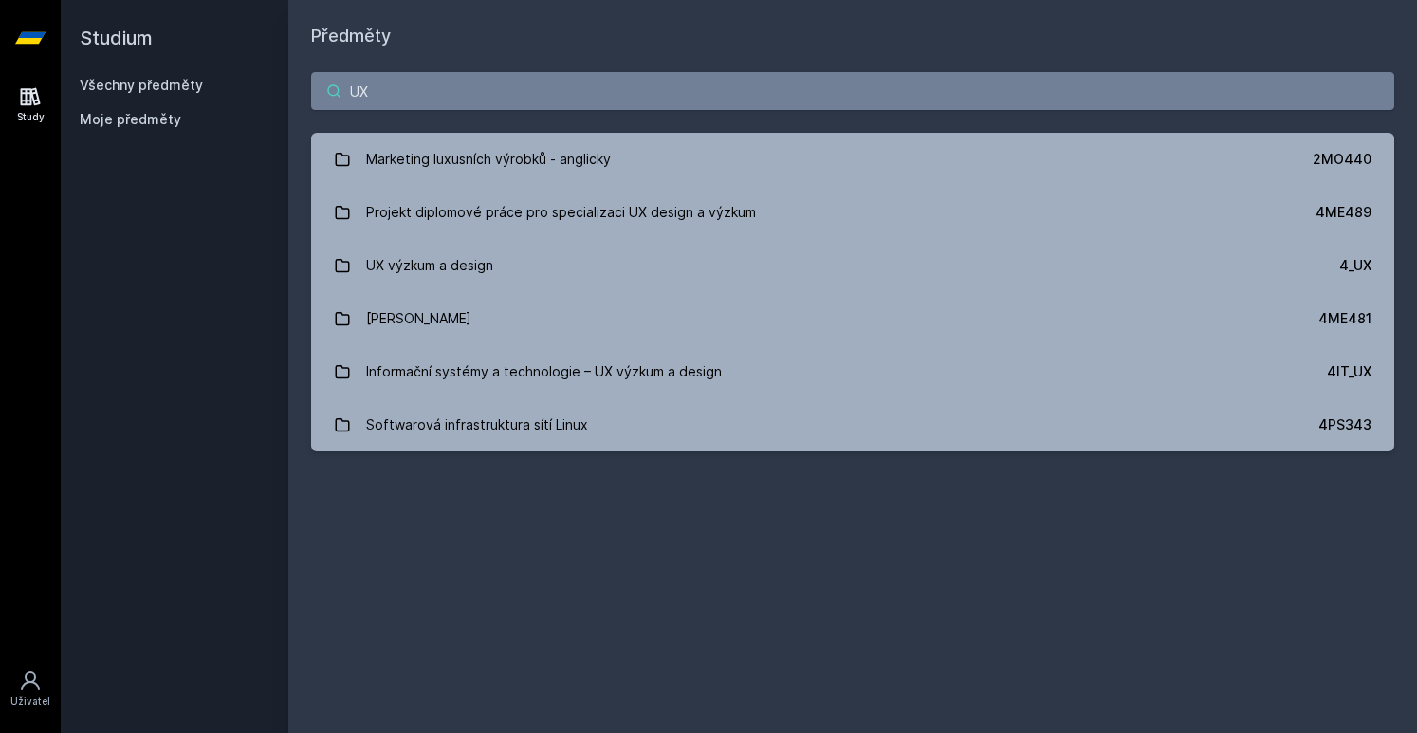
click at [594, 88] on input "UX" at bounding box center [852, 91] width 1083 height 38
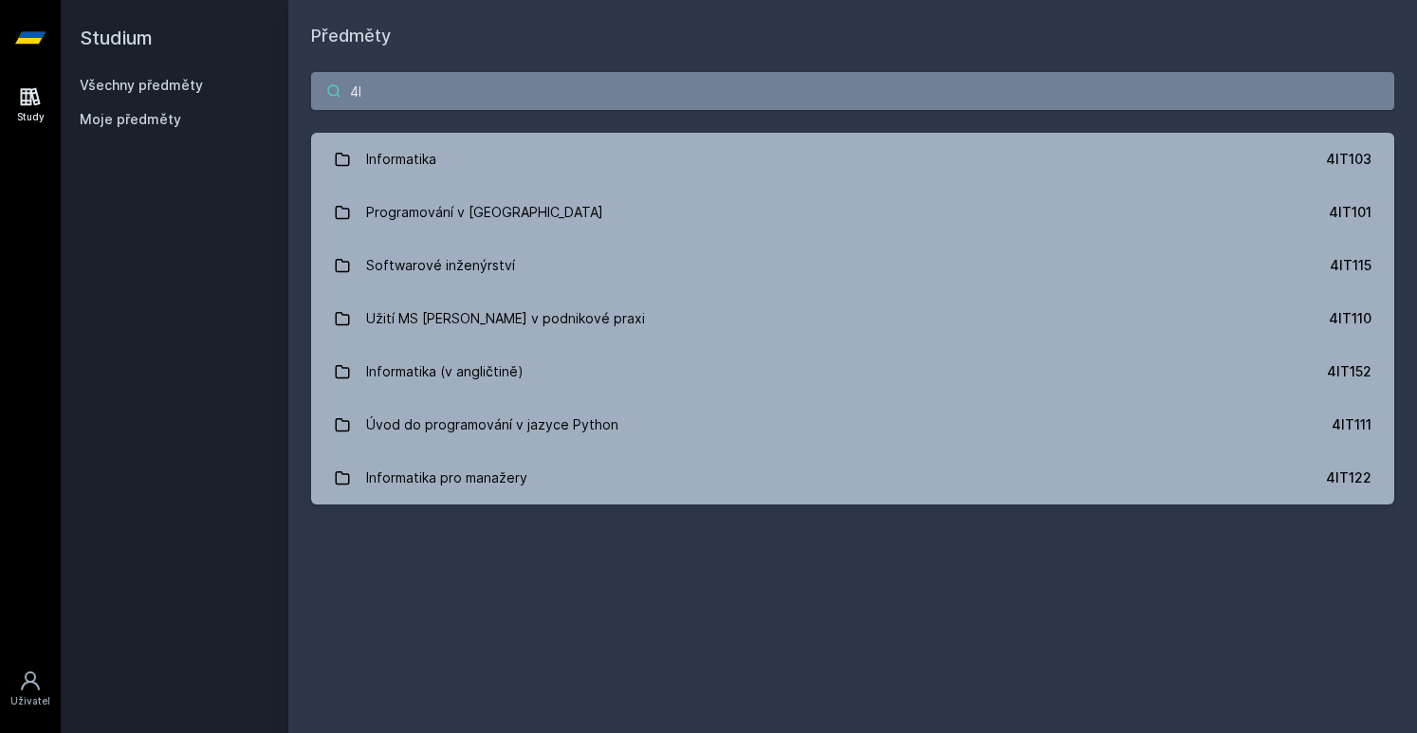
type input "4"
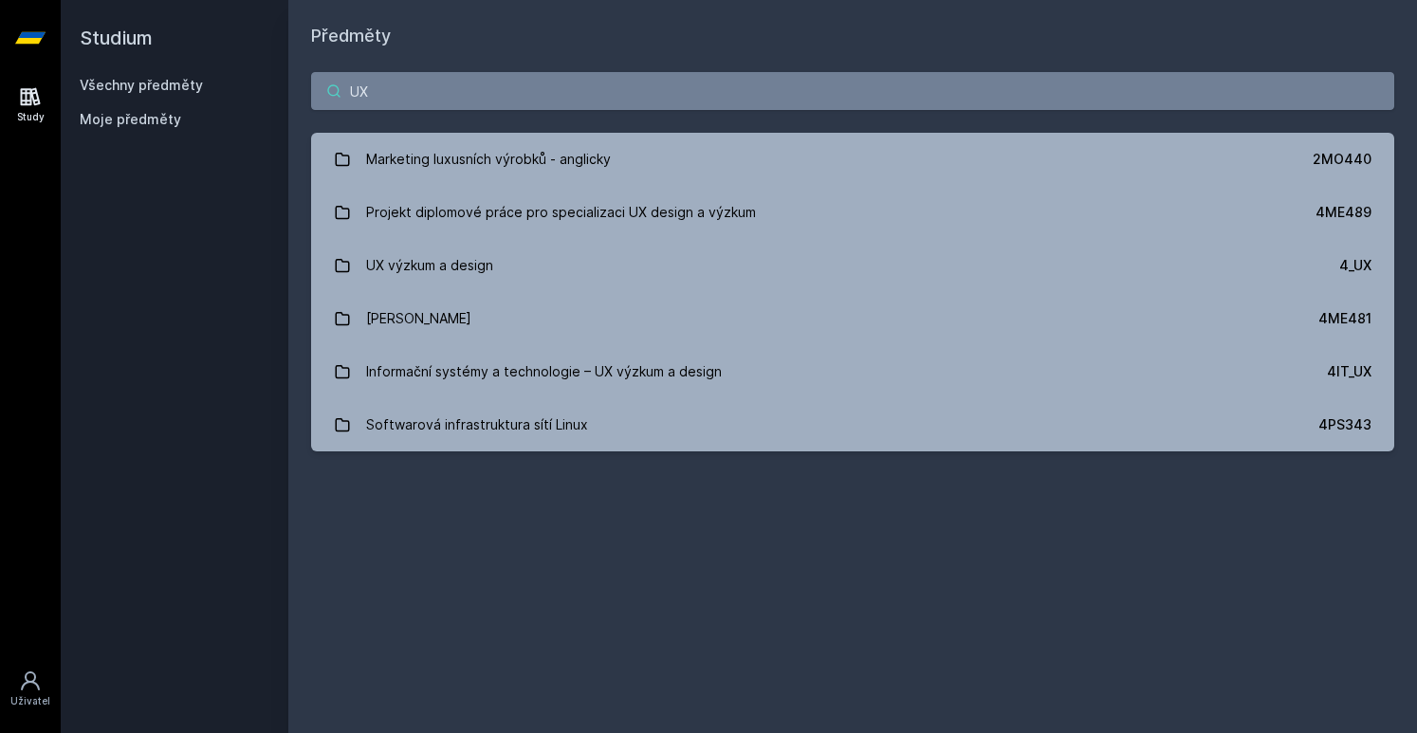
click at [582, 103] on input "UX" at bounding box center [852, 91] width 1083 height 38
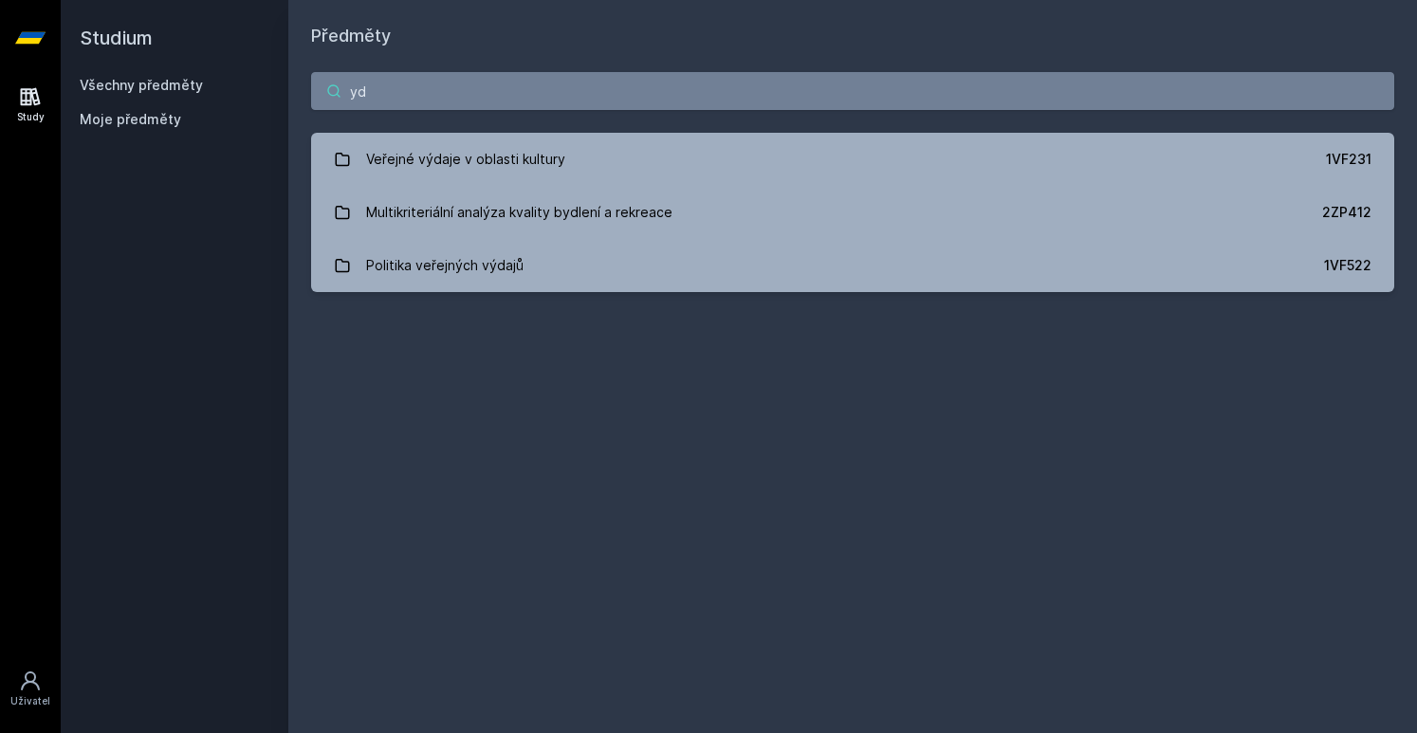
type input "y"
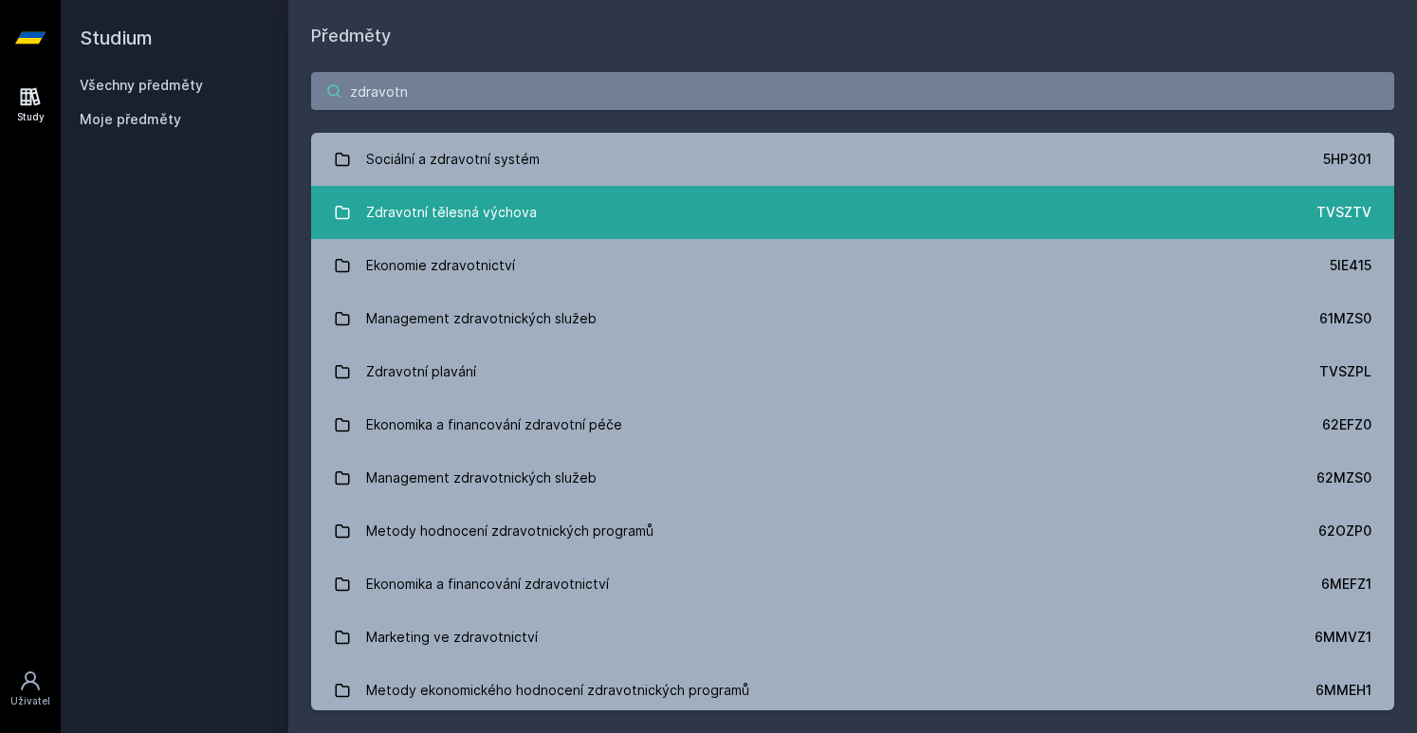
type input "zdravotn"
click at [451, 201] on div "Zdravotní tělesná výchova" at bounding box center [451, 212] width 171 height 38
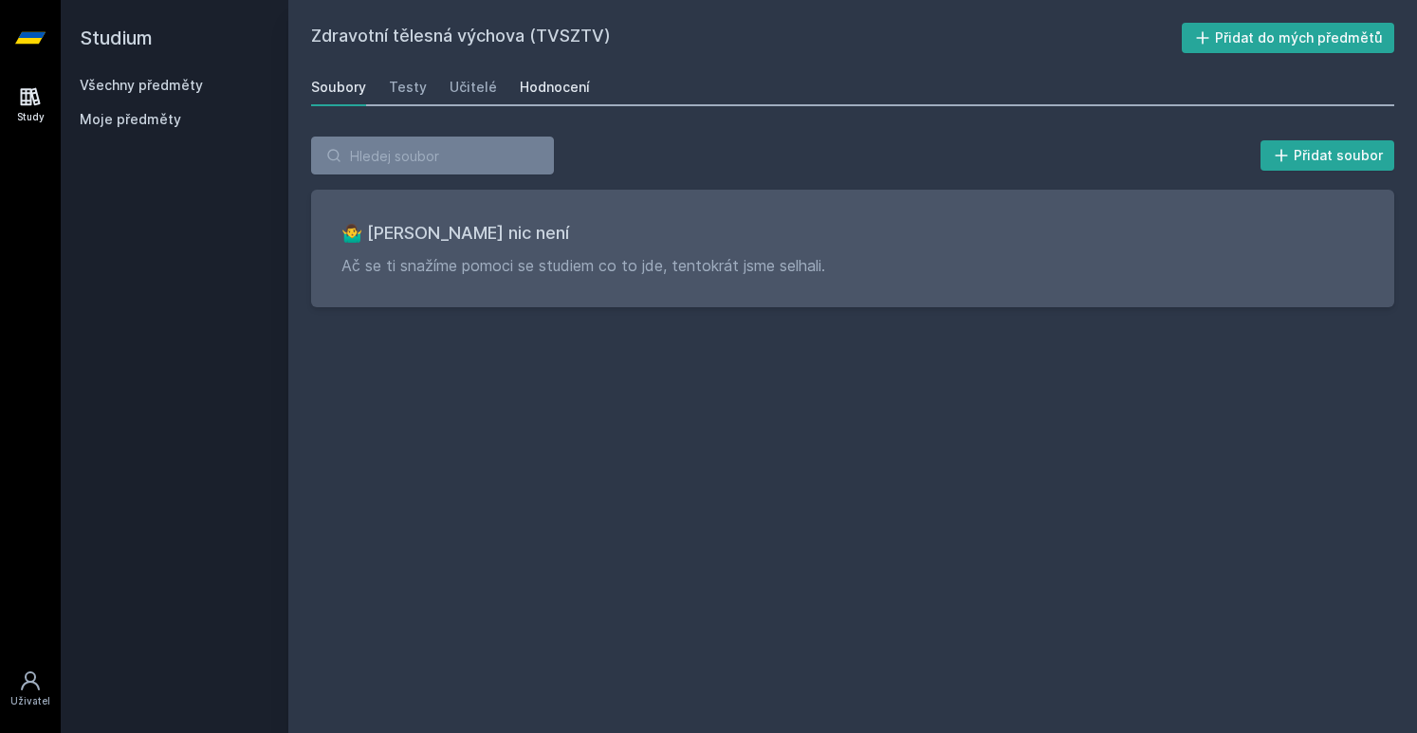
click at [538, 78] on div "Hodnocení" at bounding box center [555, 87] width 70 height 19
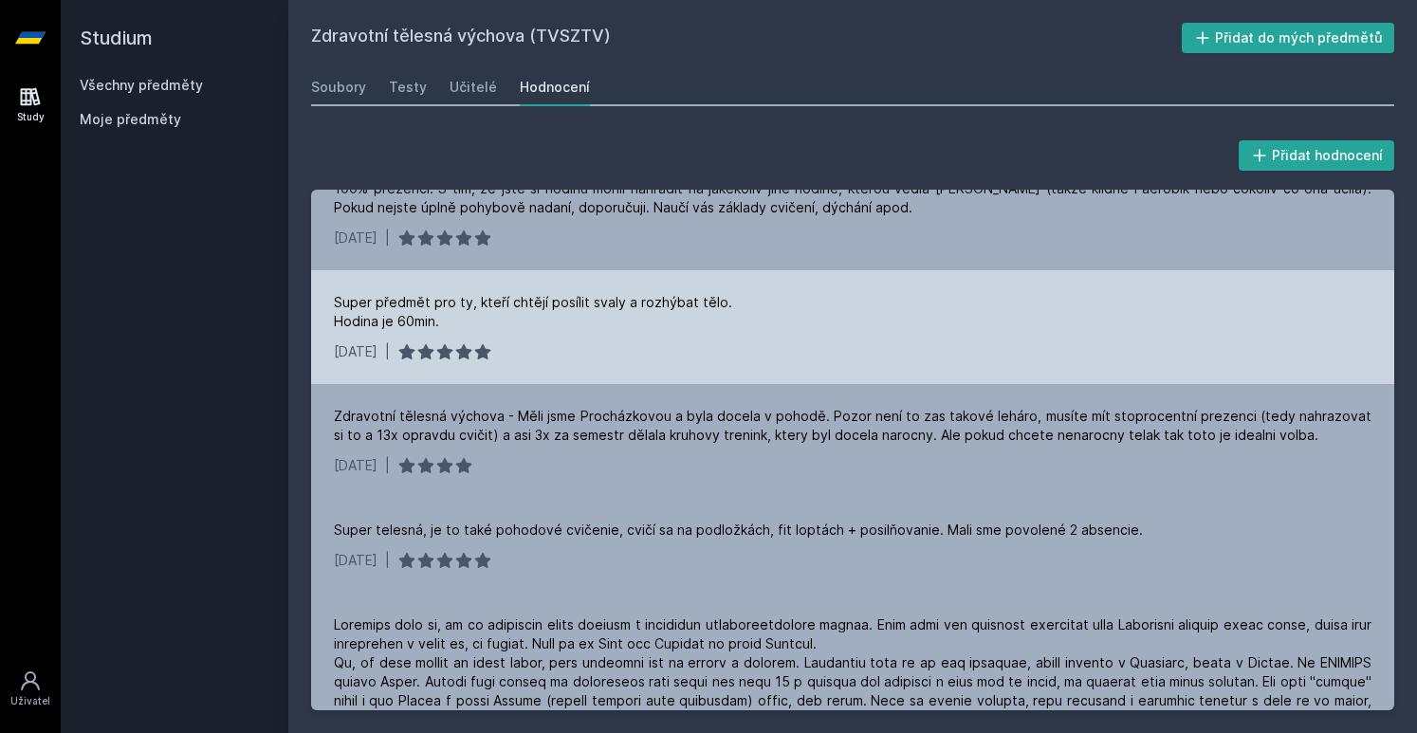
scroll to position [253, 0]
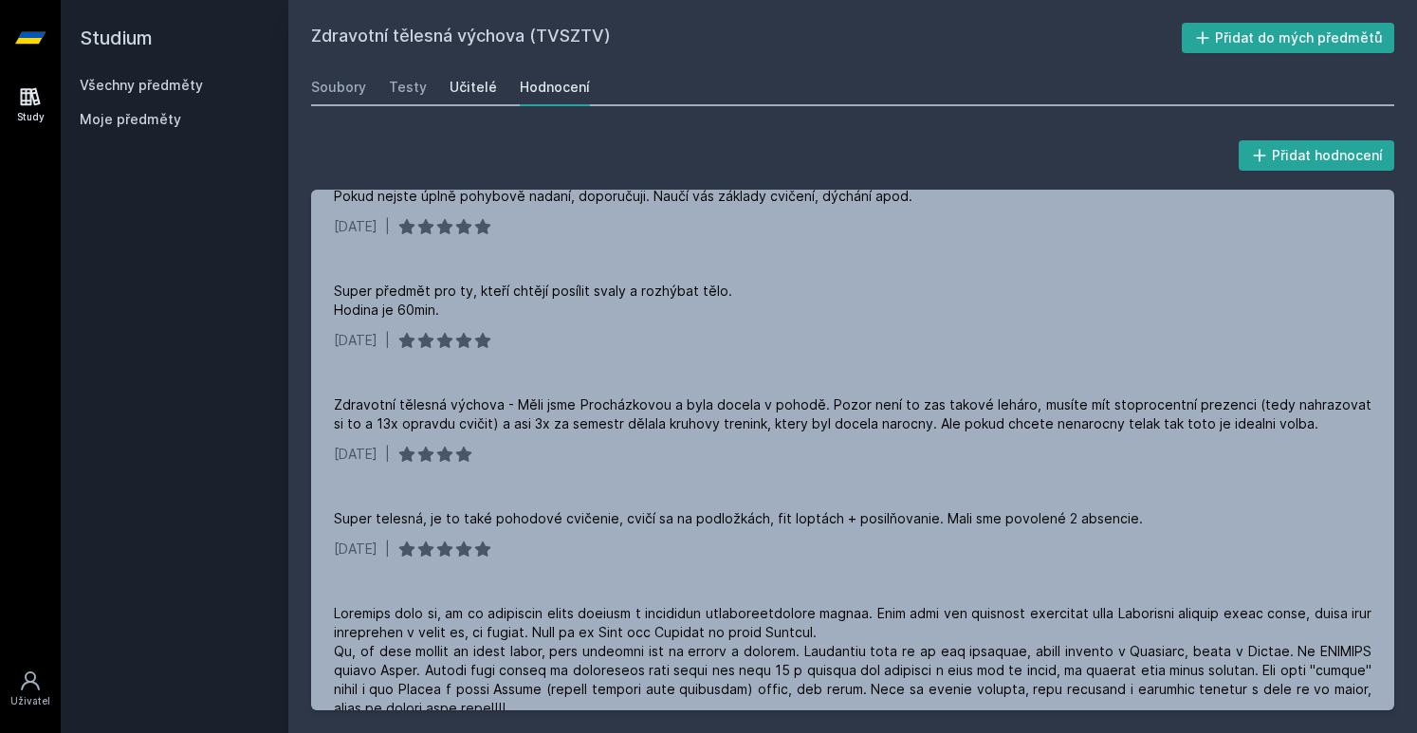
click at [478, 83] on div "Učitelé" at bounding box center [473, 87] width 47 height 19
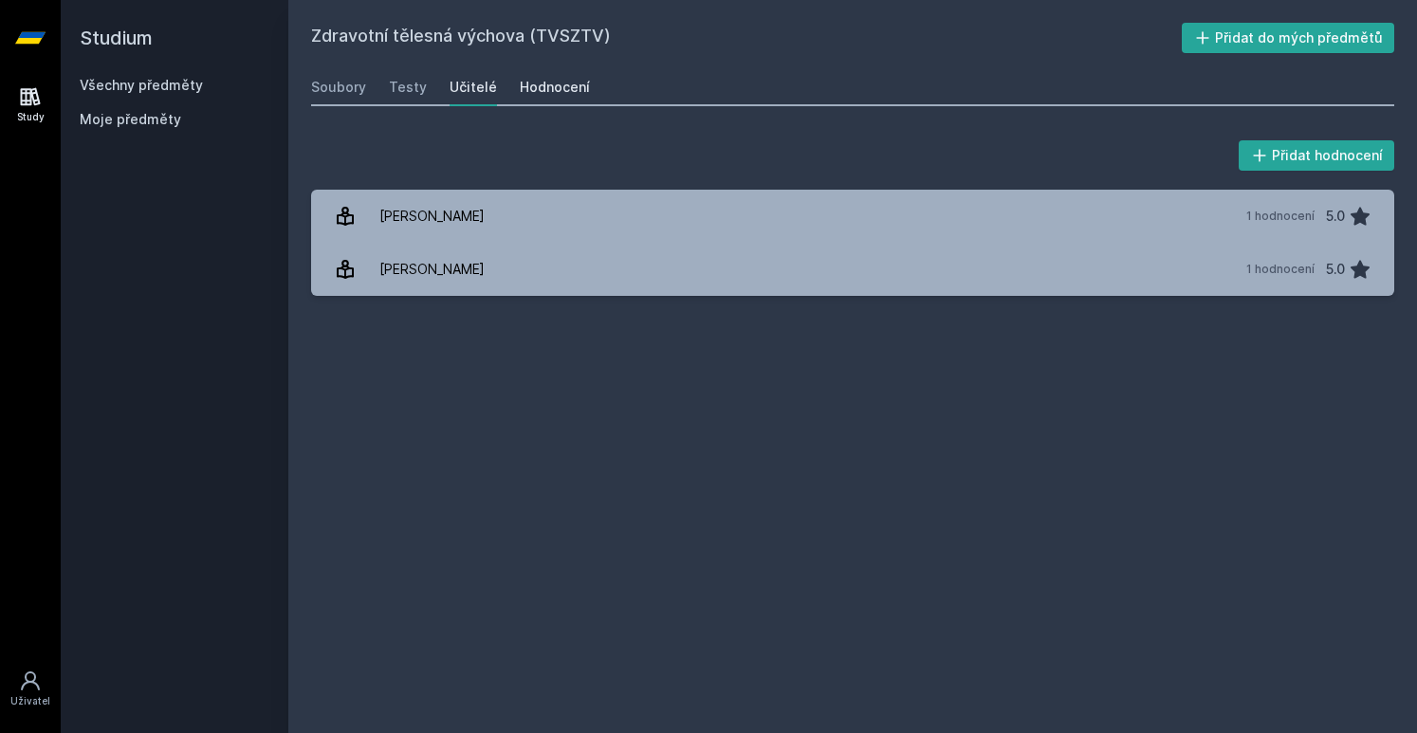
click at [560, 86] on div "Hodnocení" at bounding box center [555, 87] width 70 height 19
